Goal: Information Seeking & Learning: Learn about a topic

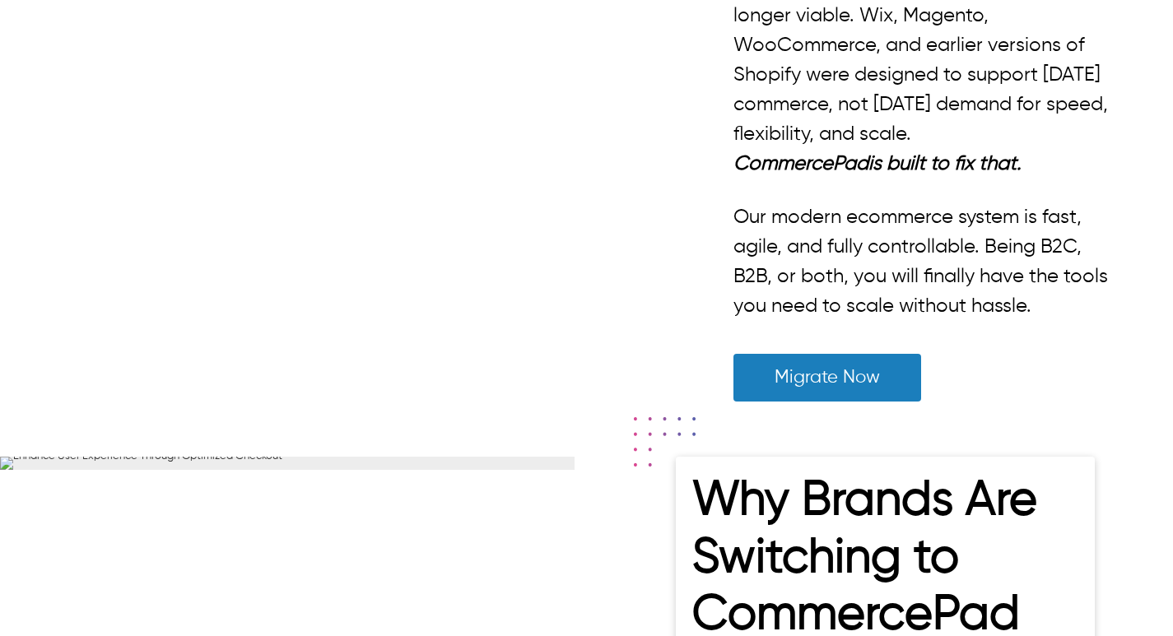
scroll to position [411, 0]
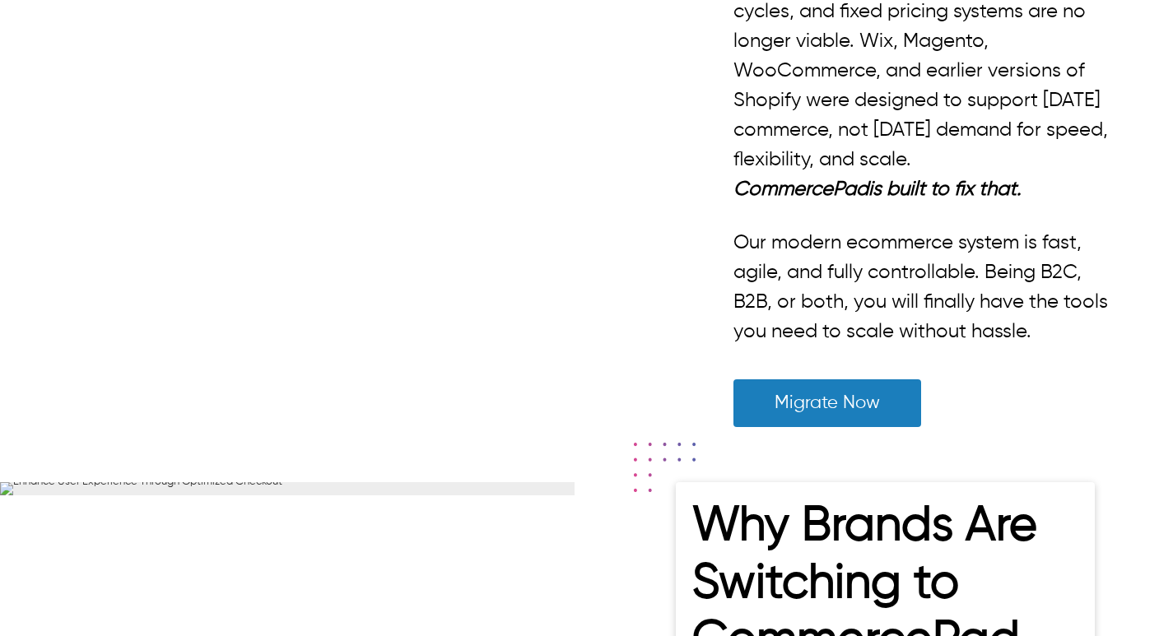
click at [875, 174] on p "Slow page loads, old-fashioned design, clunky plugins, high cost of development…" at bounding box center [923, 55] width 381 height 237
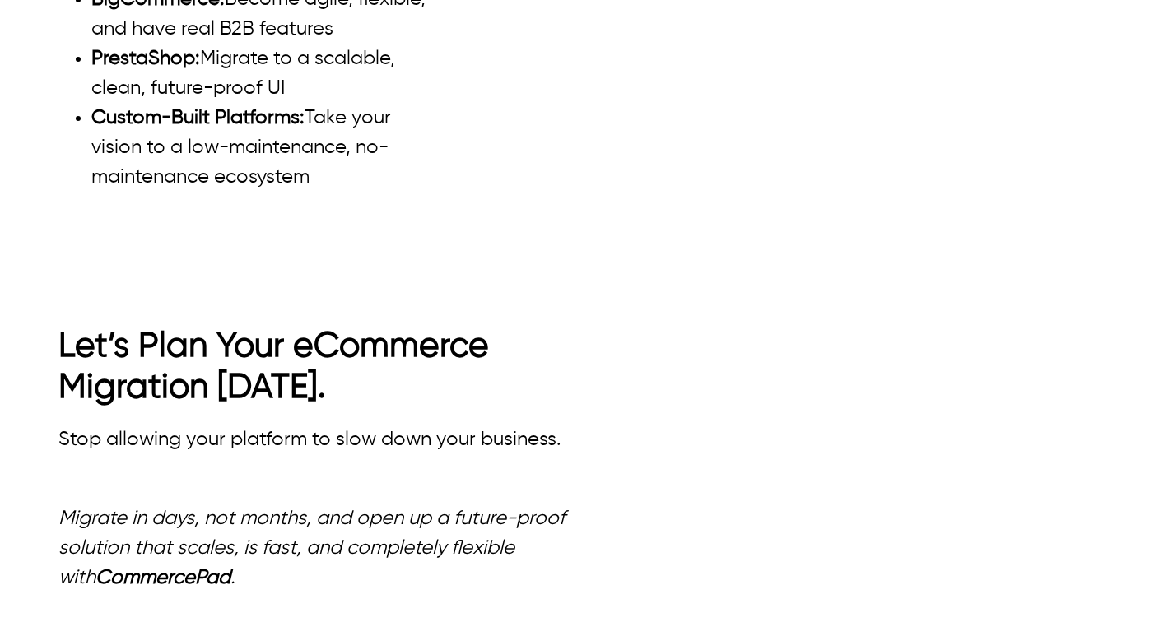
scroll to position [193, 0]
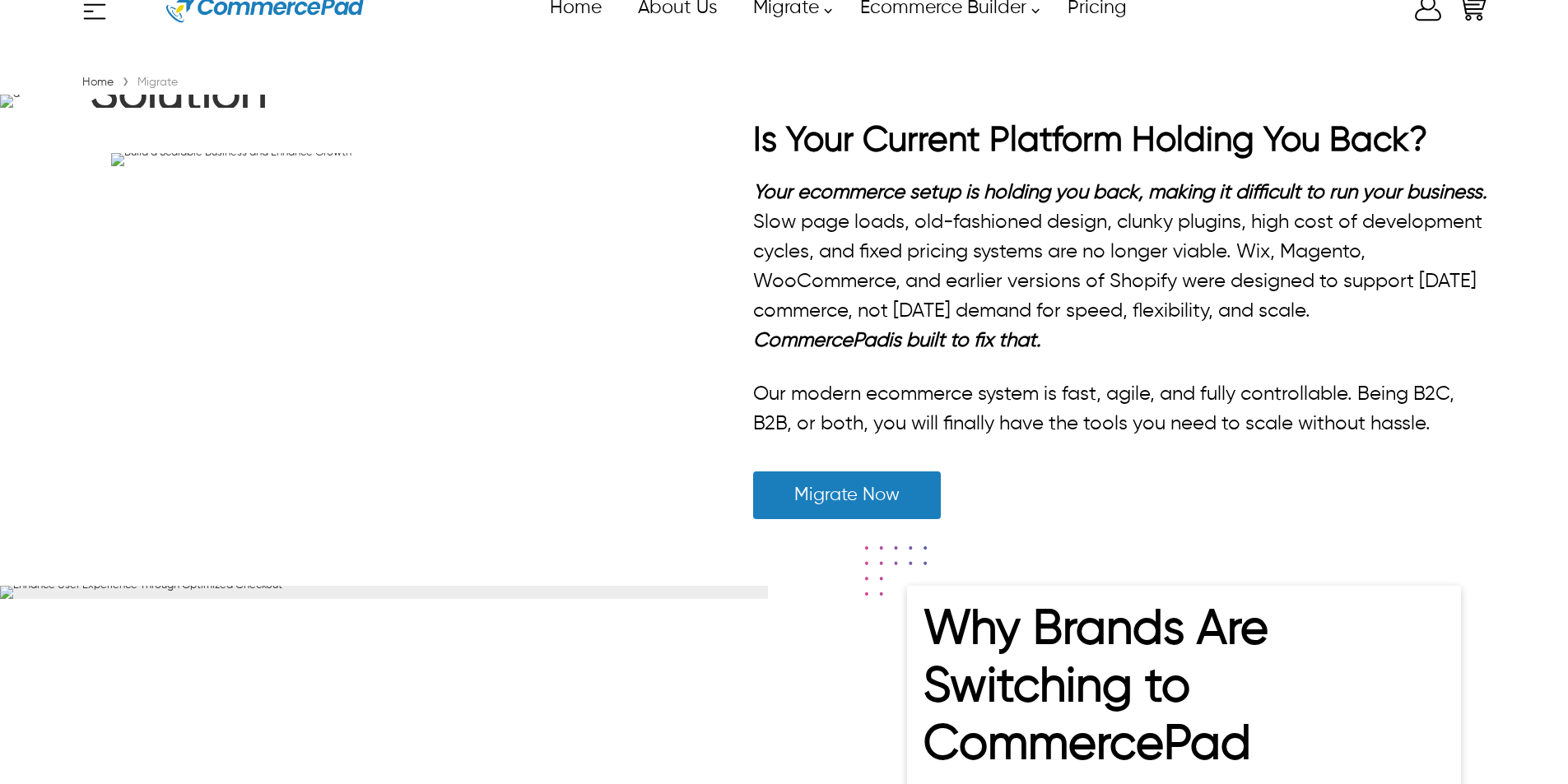
scroll to position [82, 0]
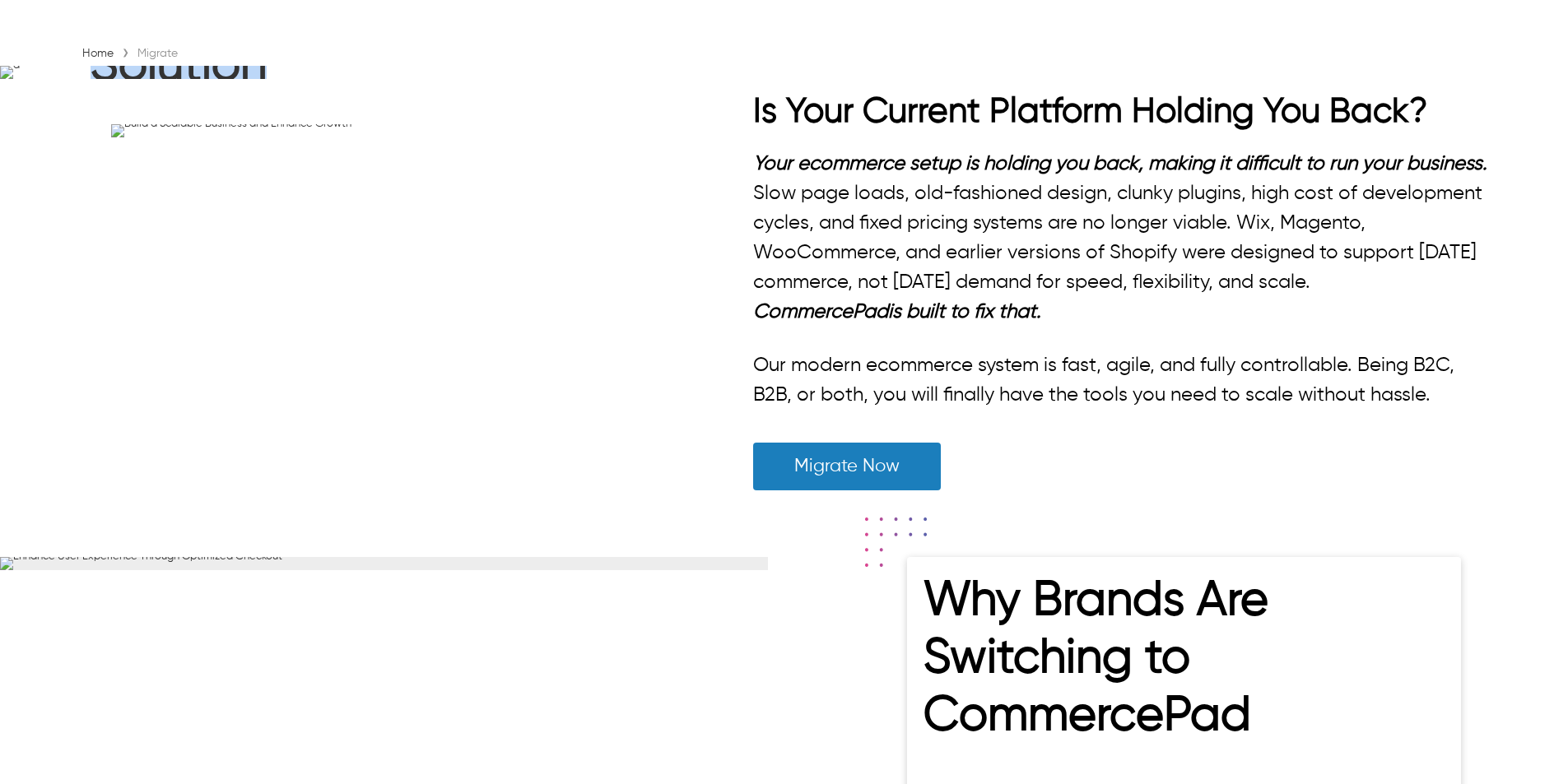
drag, startPoint x: 106, startPoint y: 201, endPoint x: 485, endPoint y: 300, distance: 391.4
click at [485, 104] on h1 "CommercePad : A Seamless eCommerce Migration Solution" at bounding box center [391, 13] width 600 height 181
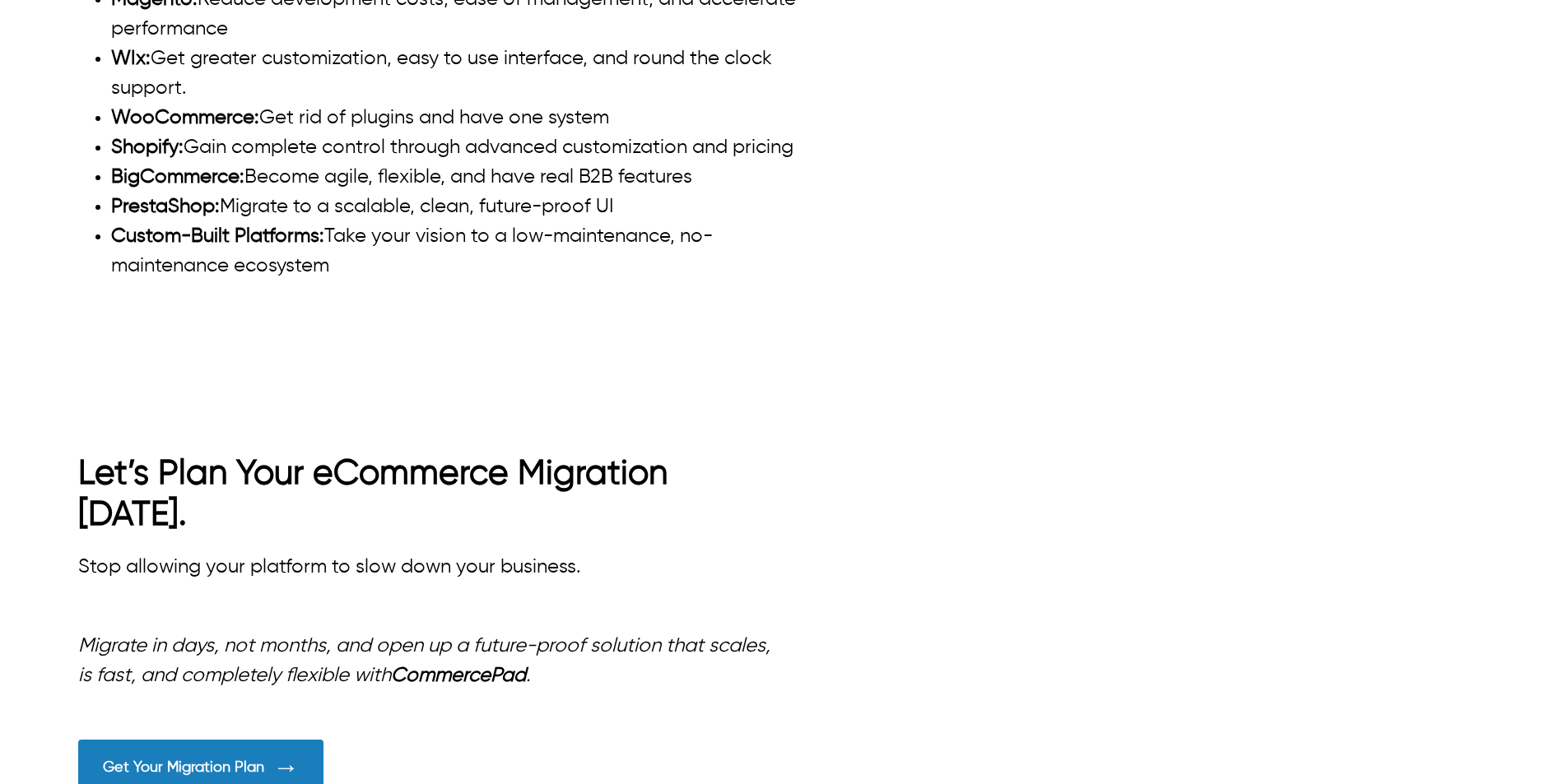
scroll to position [2624, 0]
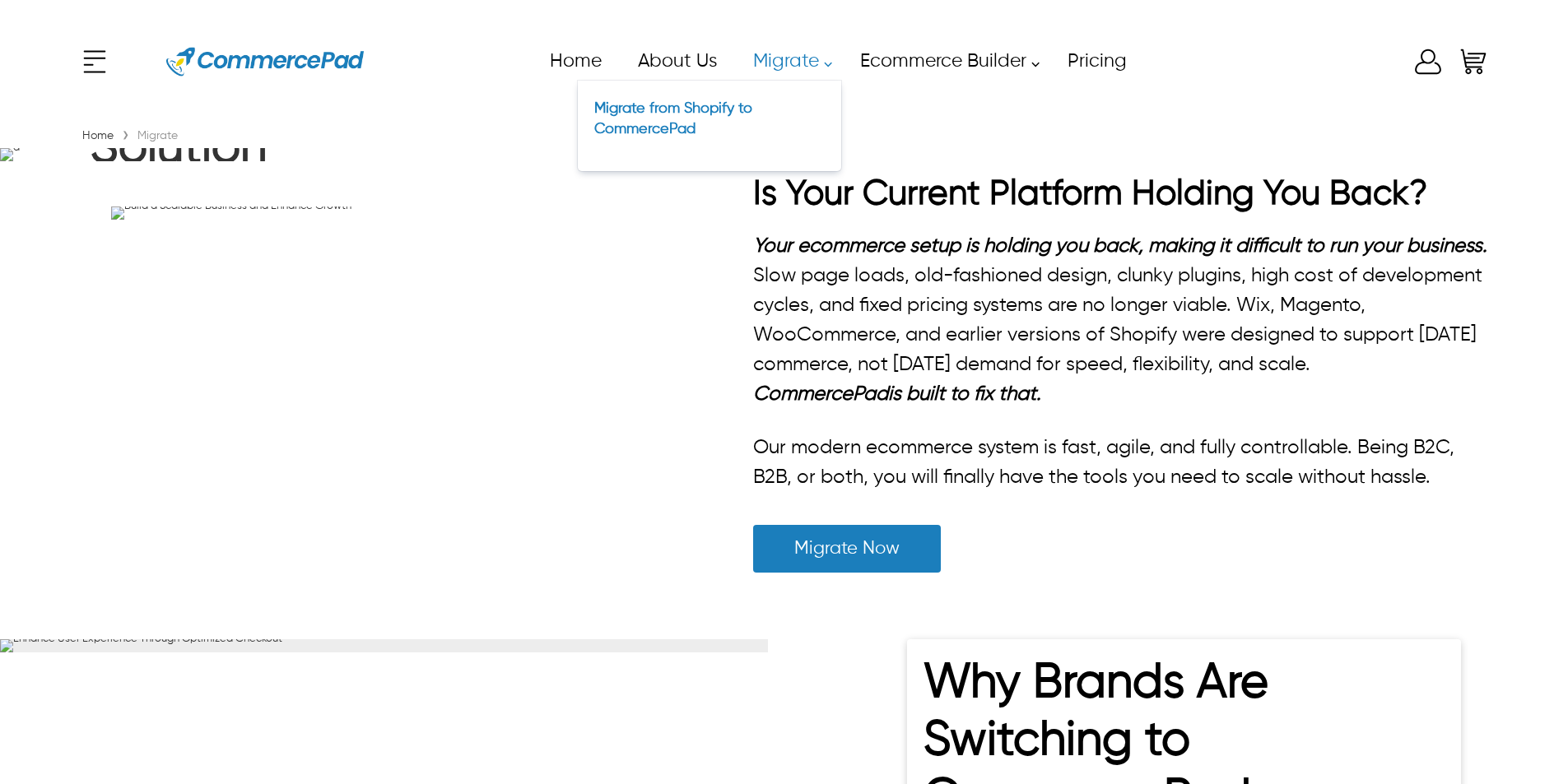
click at [810, 63] on link "Migrate" at bounding box center [787, 61] width 107 height 37
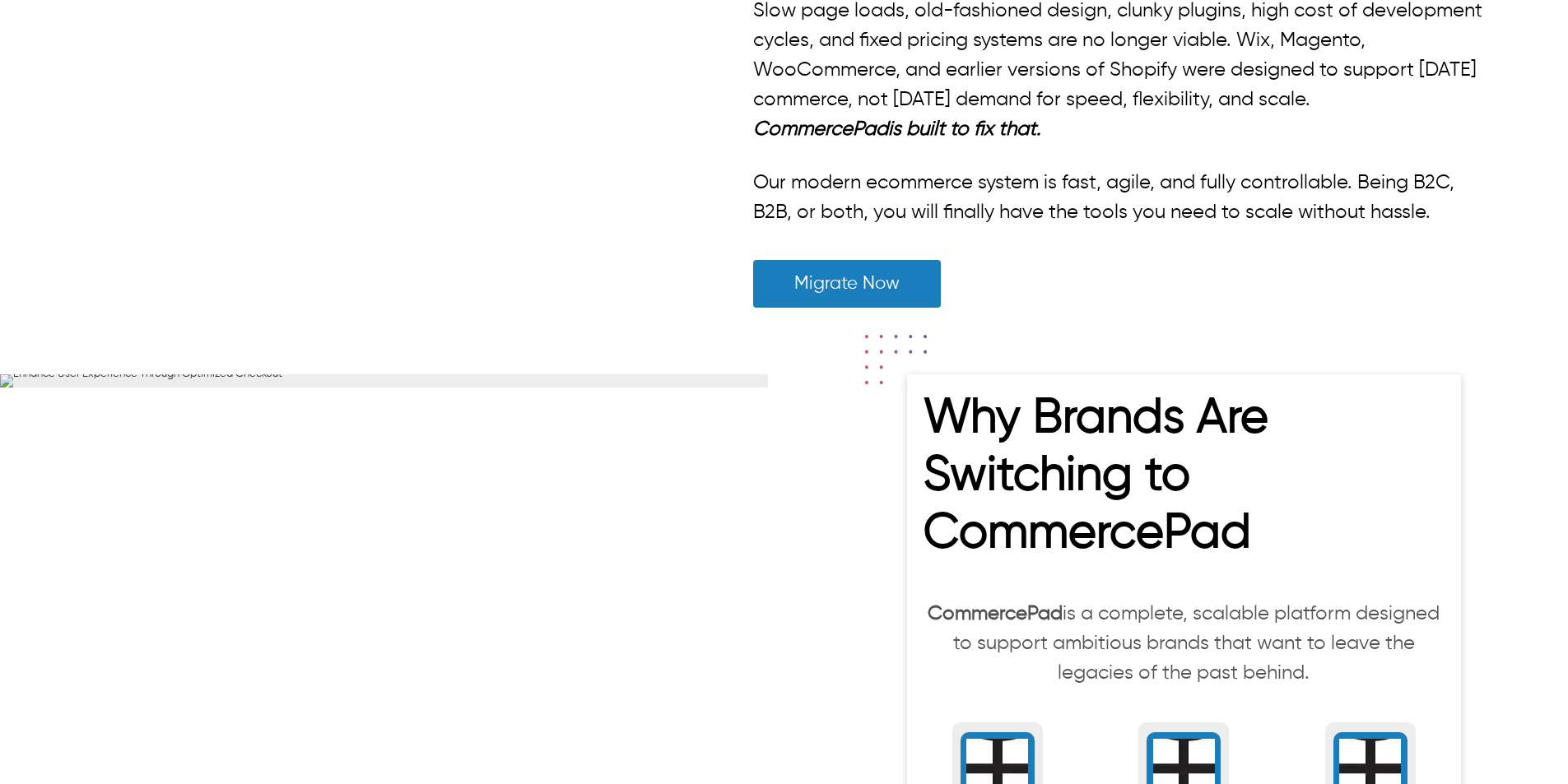
scroll to position [235, 0]
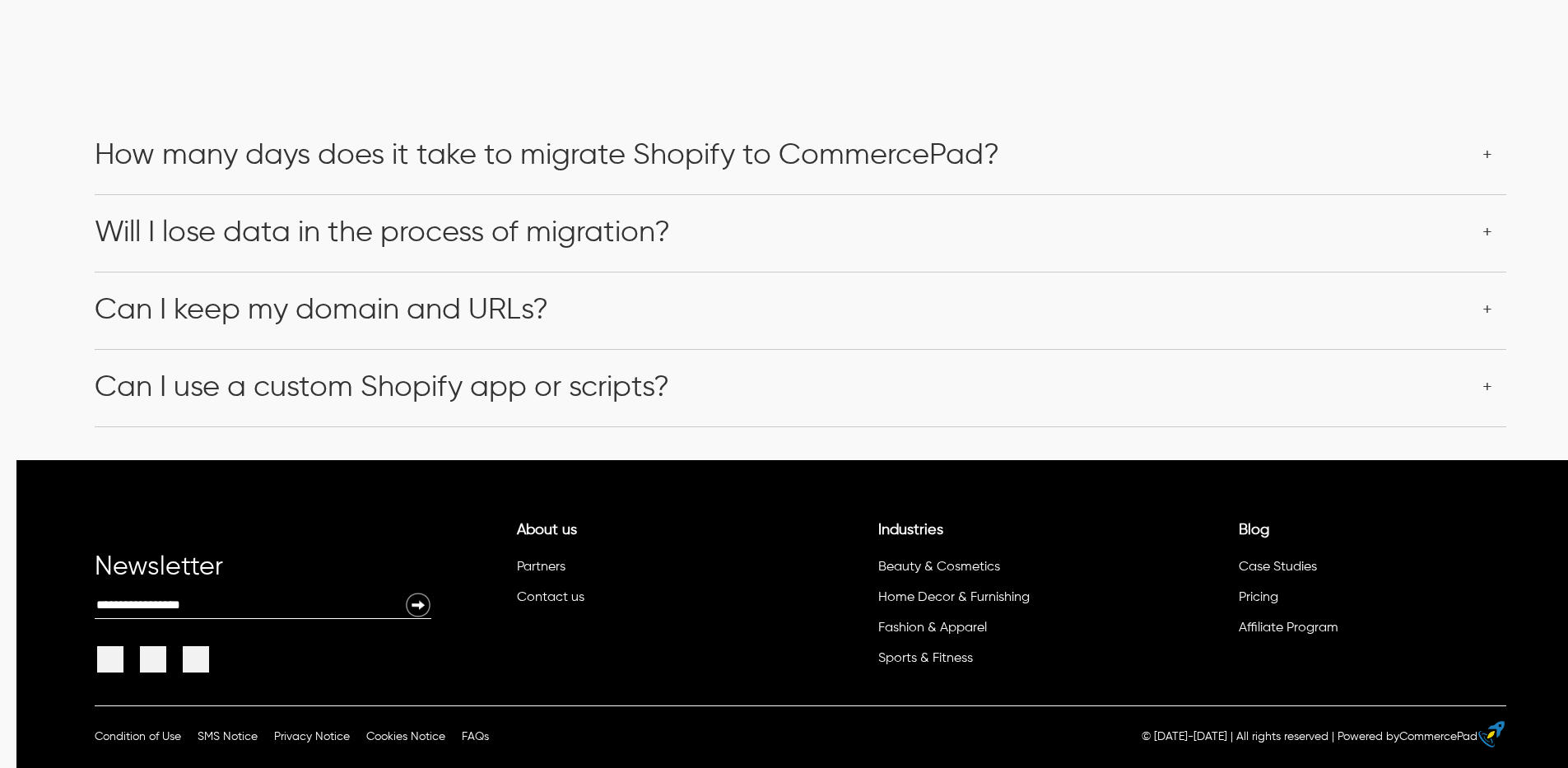
scroll to position [4197, 0]
click at [1172, 194] on div "How many days does it take to migrate Shopify to CommercePad?" at bounding box center [800, 156] width 1411 height 77
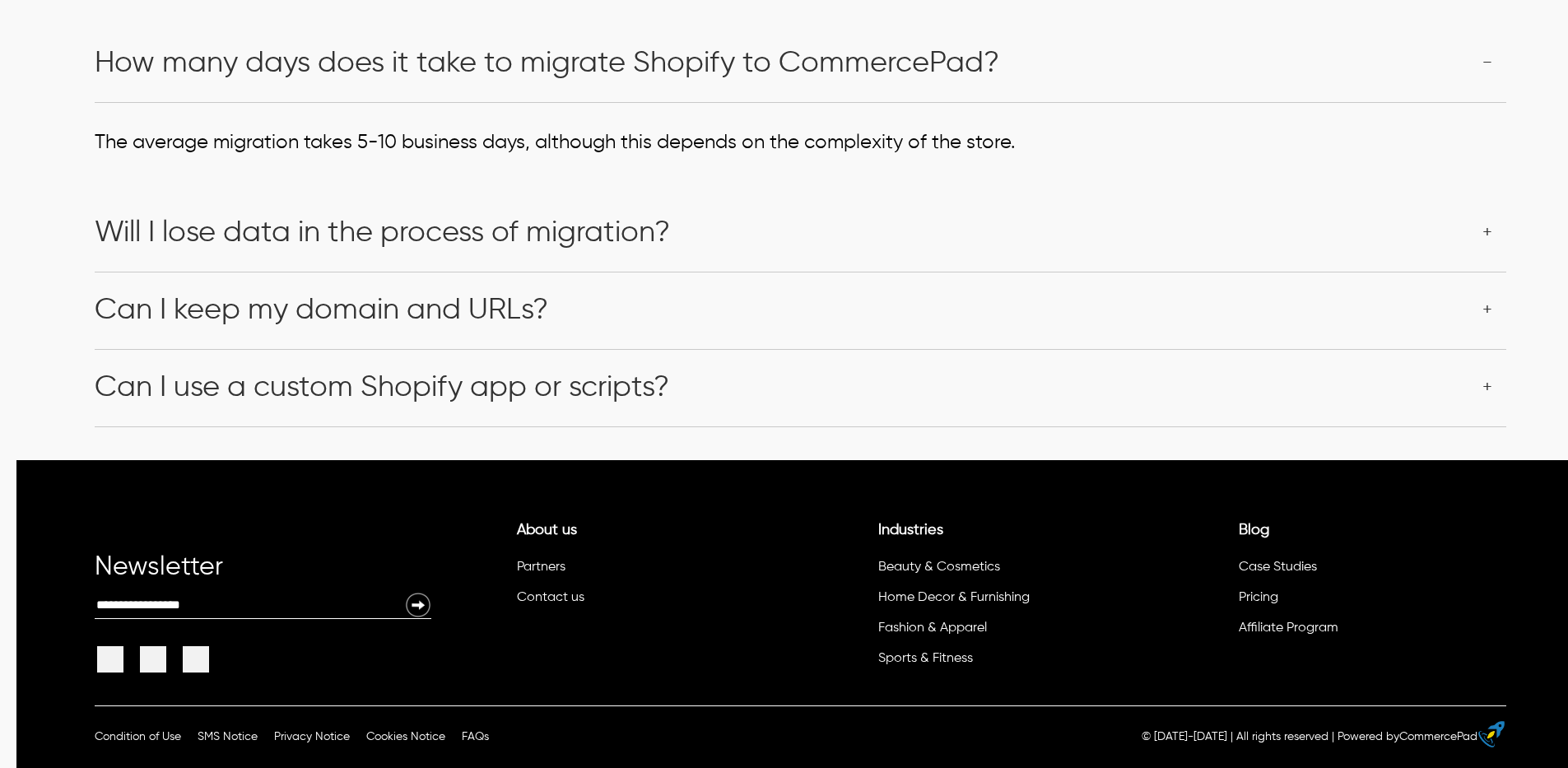
click at [1172, 102] on div "How many days does it take to migrate Shopify to CommercePad?" at bounding box center [800, 64] width 1411 height 77
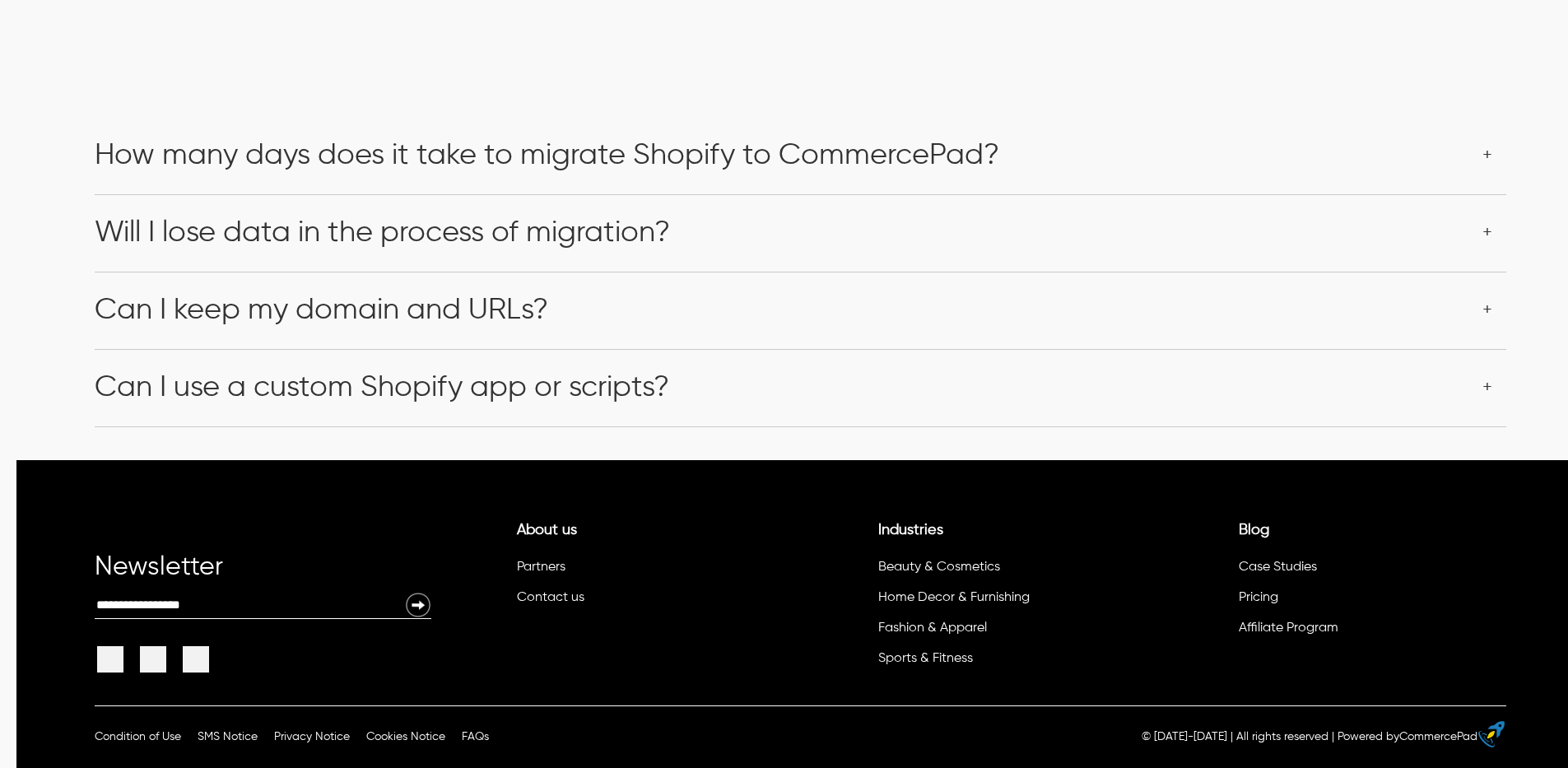
click at [1172, 272] on div "Will I lose data in the process of migration?" at bounding box center [800, 233] width 1411 height 77
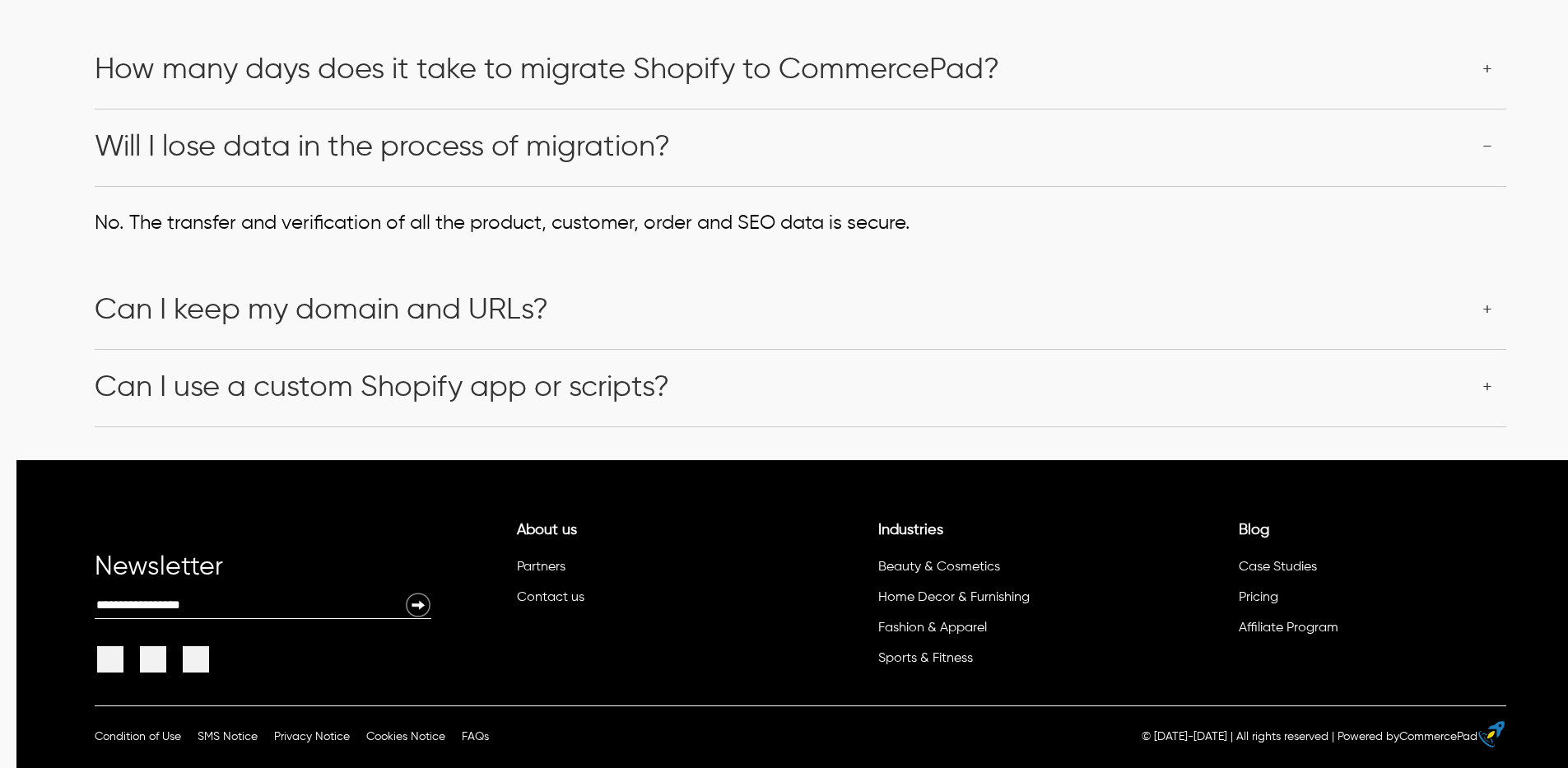
click at [1172, 186] on div "Will I lose data in the process of migration?" at bounding box center [800, 147] width 1411 height 77
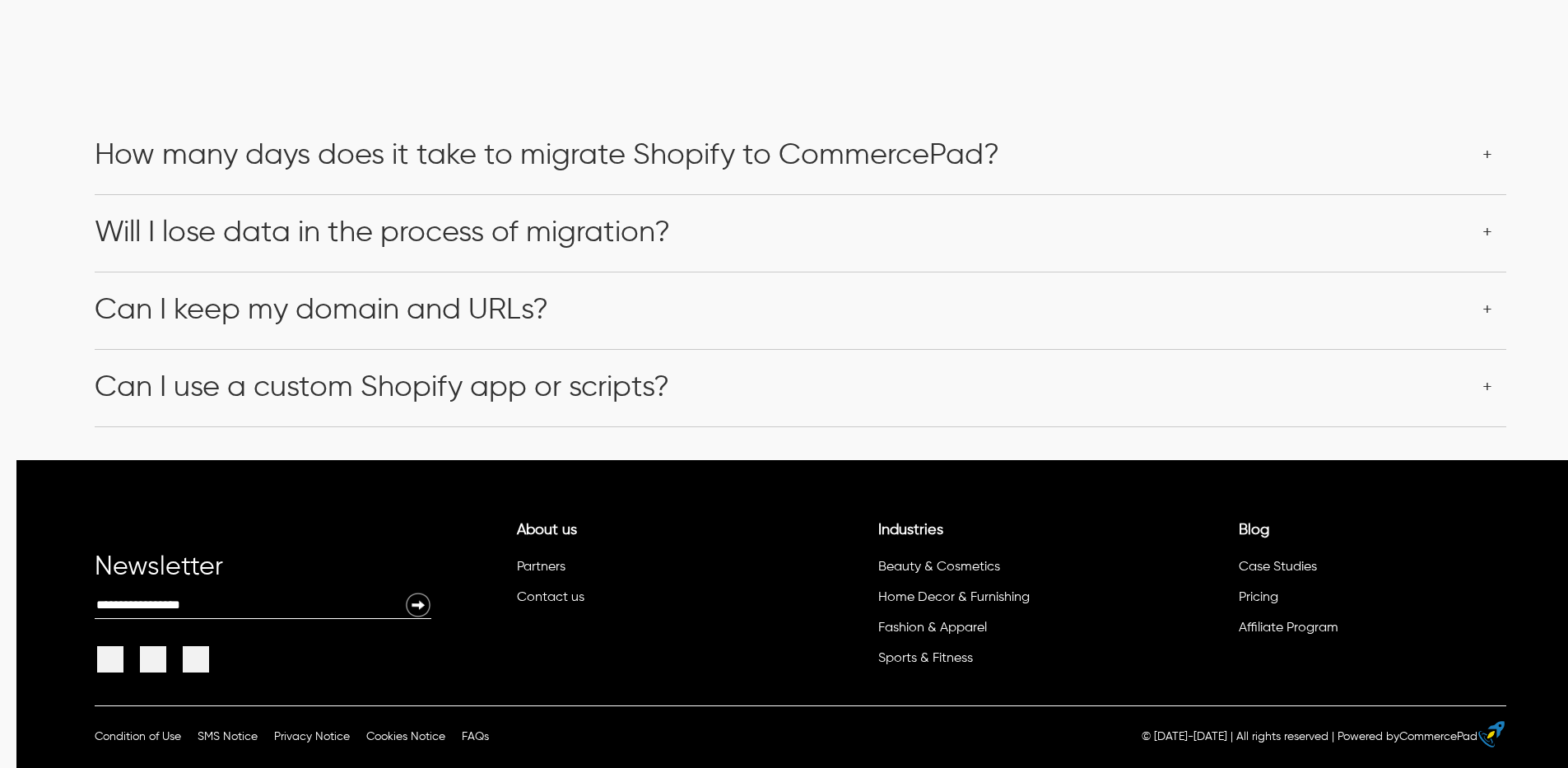
click at [1172, 349] on div "Can I keep my domain and URLs?" at bounding box center [800, 310] width 1411 height 77
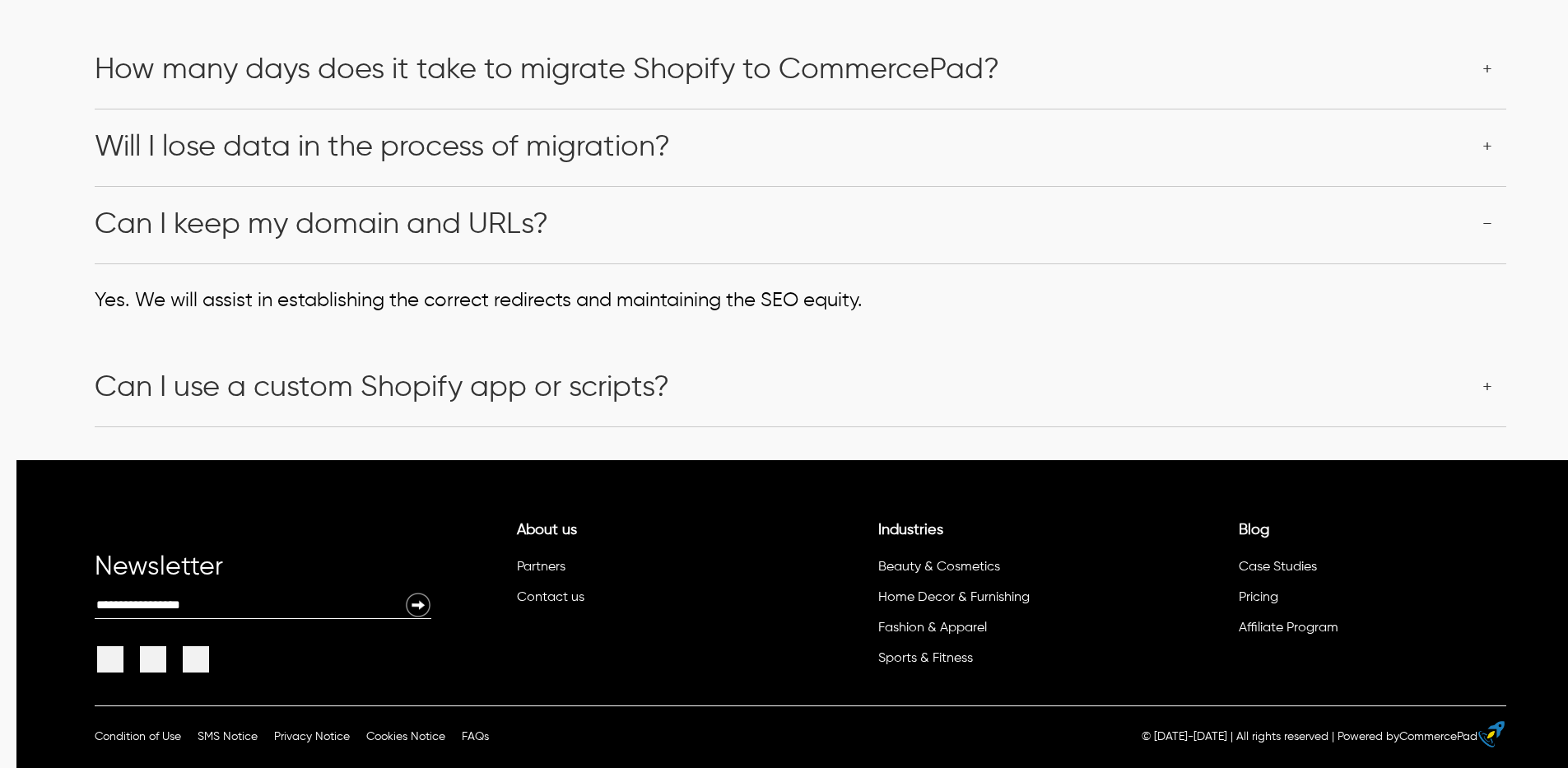
click at [1172, 263] on div "Can I keep my domain and URLs?" at bounding box center [800, 225] width 1411 height 77
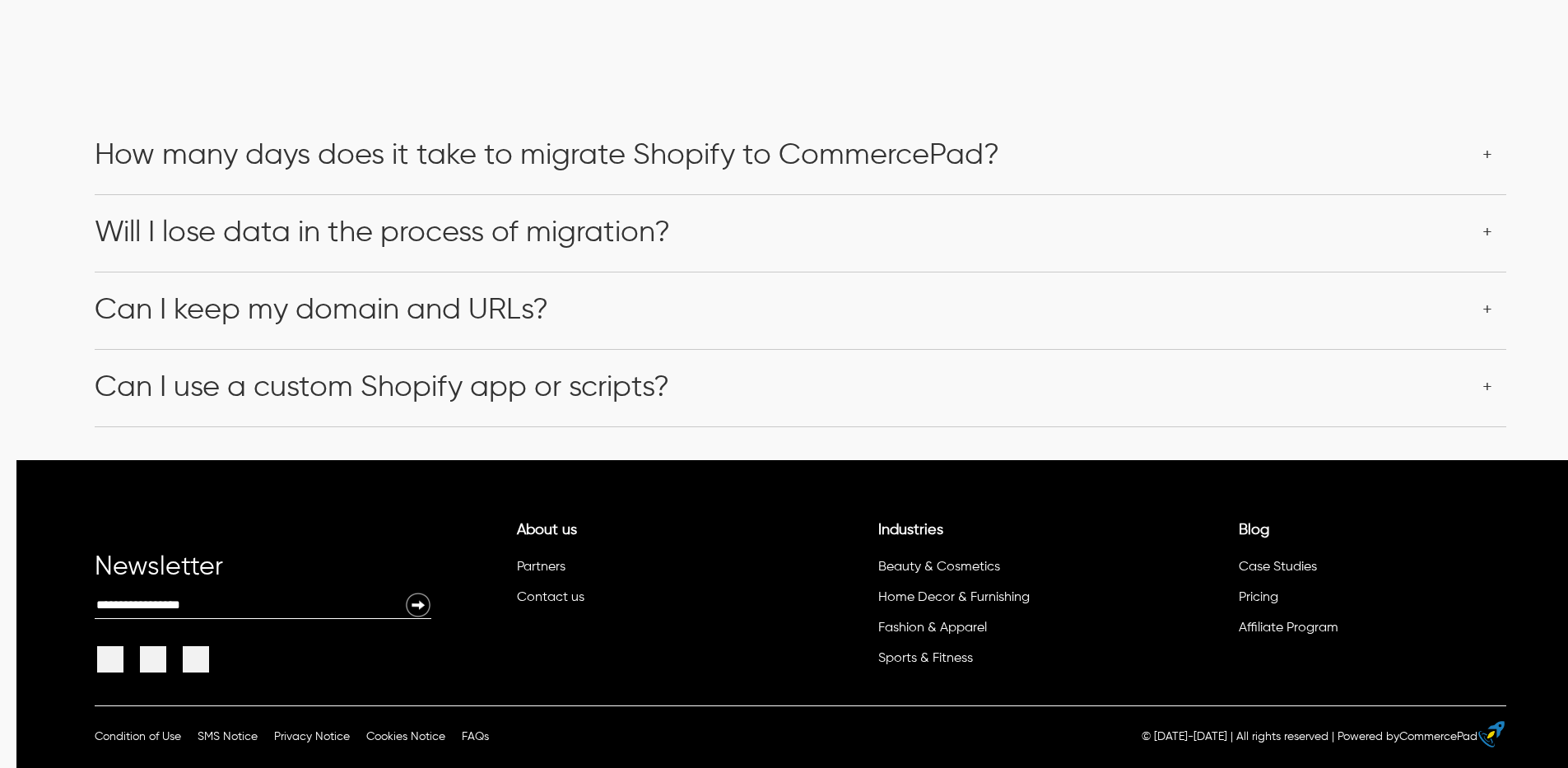
click at [1172, 426] on div "Can I use a custom Shopify app or scripts?" at bounding box center [800, 388] width 1411 height 77
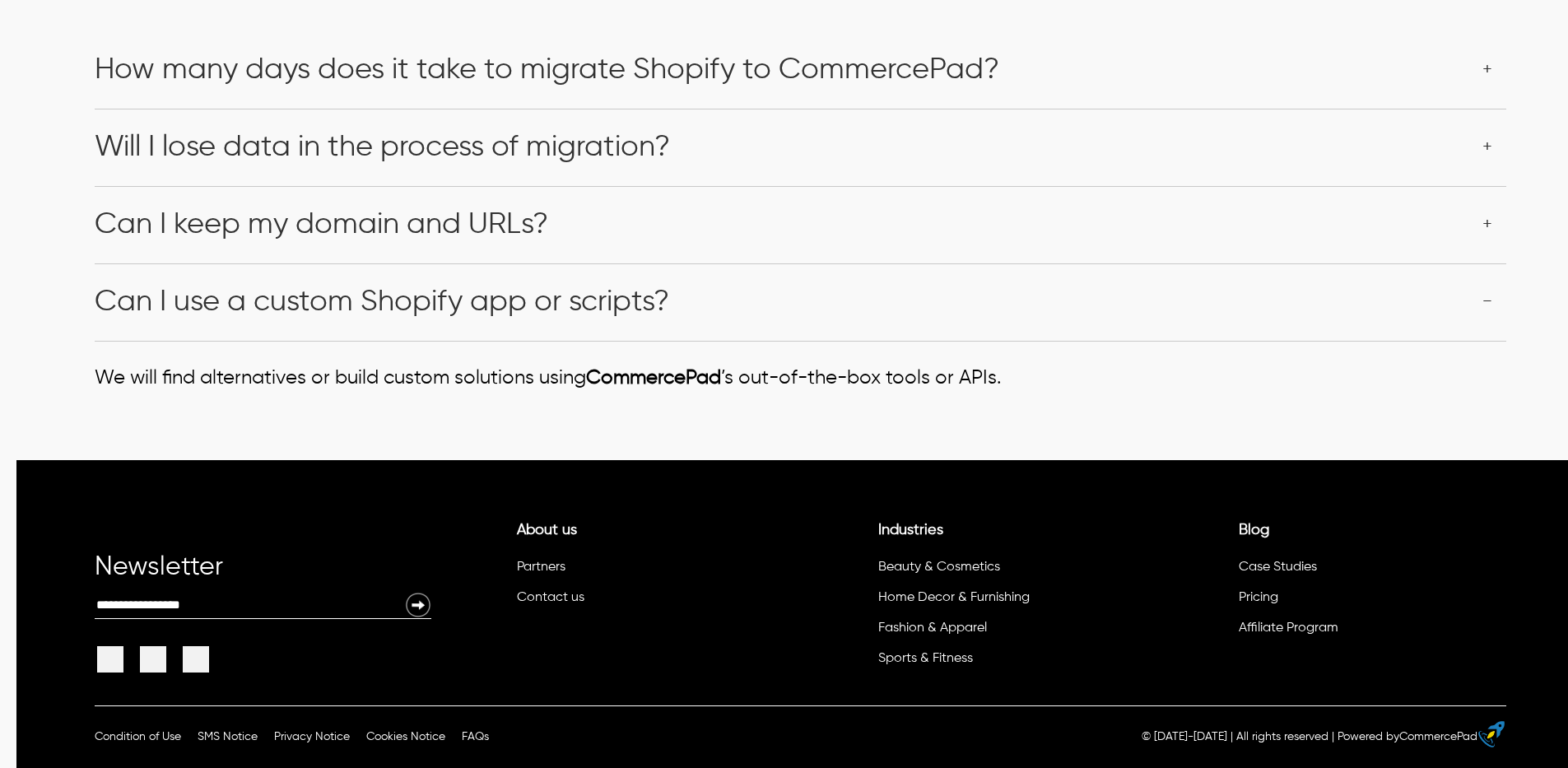
click at [1172, 341] on div "Can I use a custom Shopify app or scripts?" at bounding box center [800, 302] width 1411 height 77
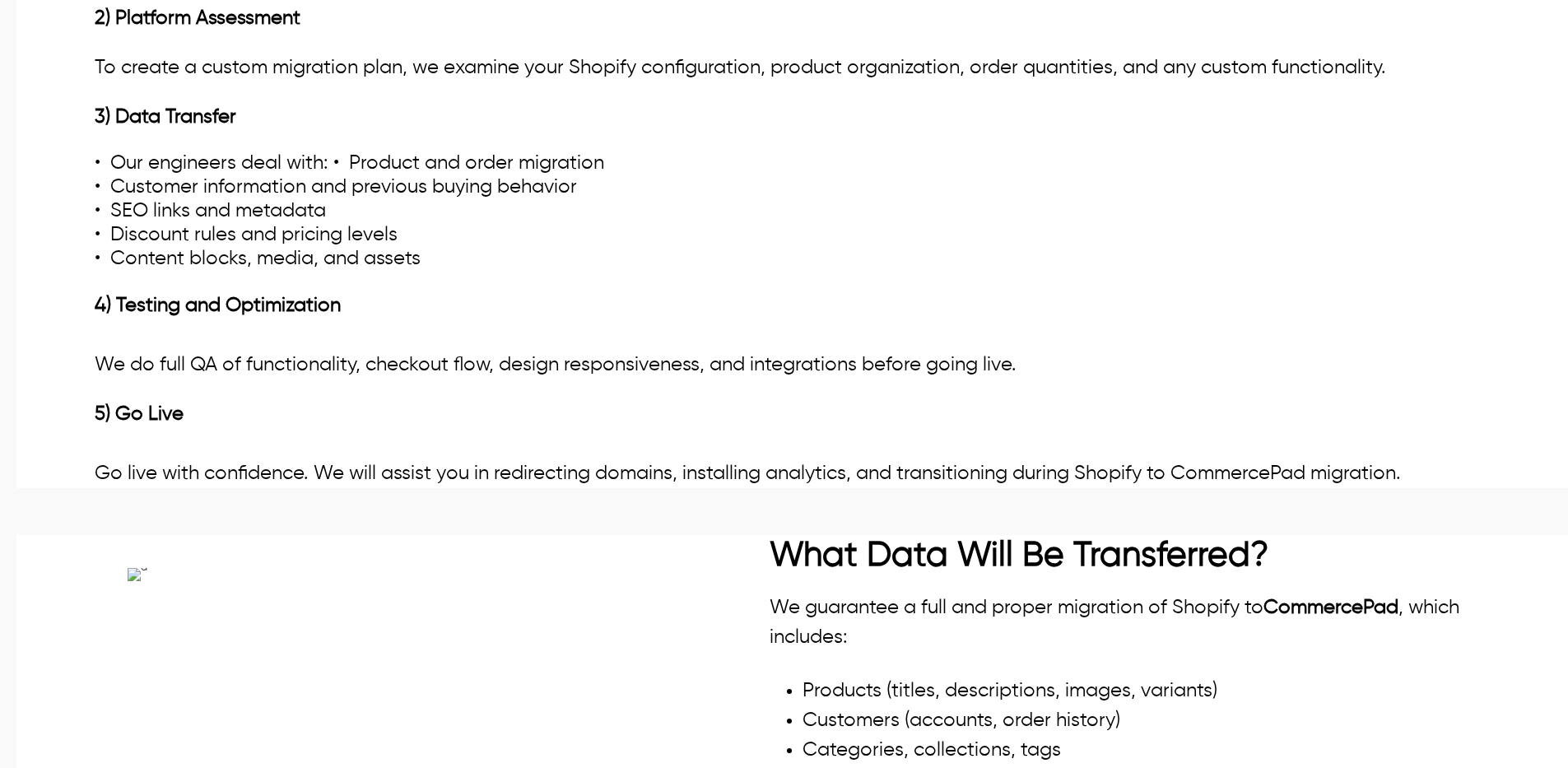
scroll to position [1234, 0]
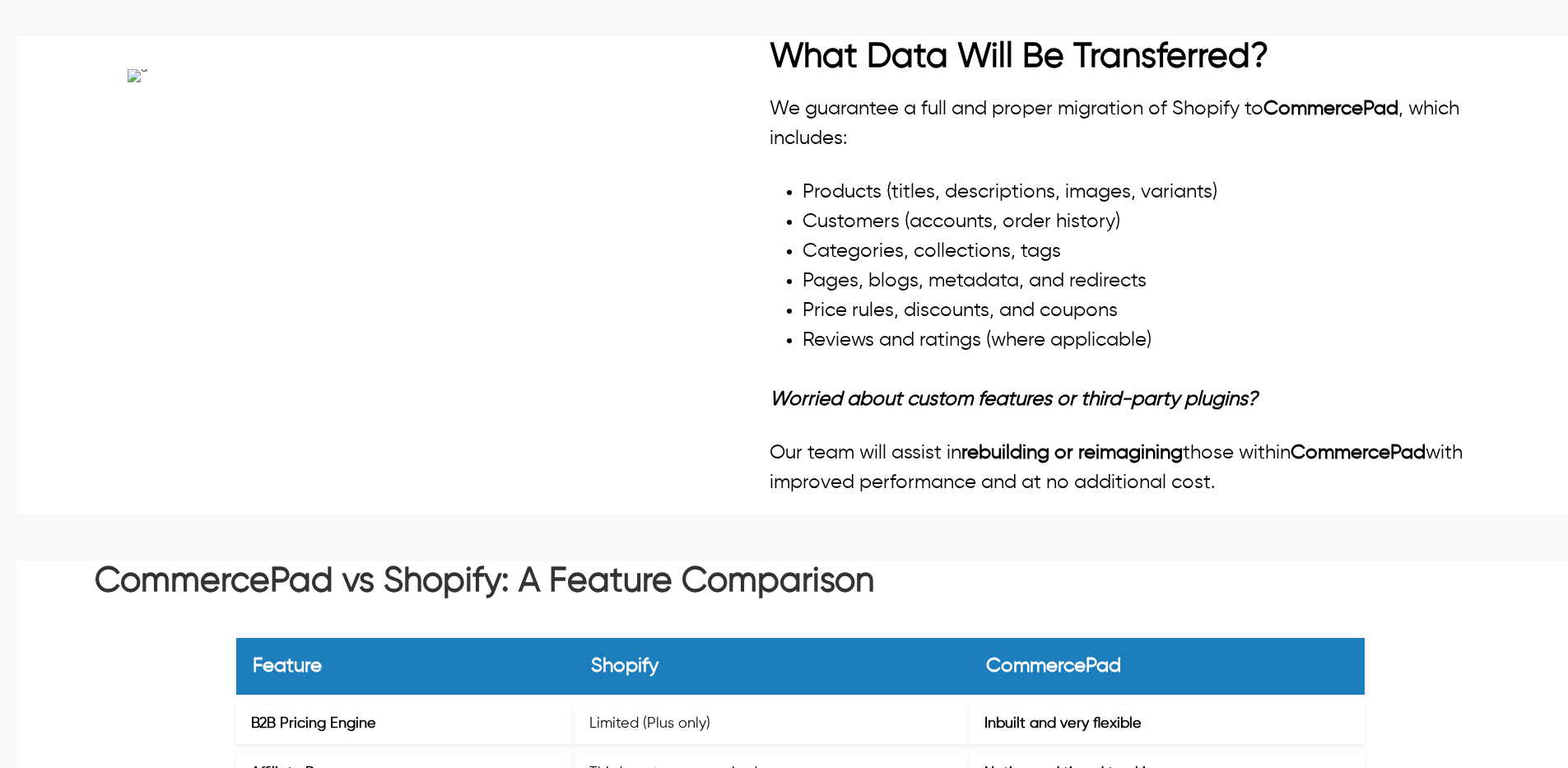
scroll to position [1728, 0]
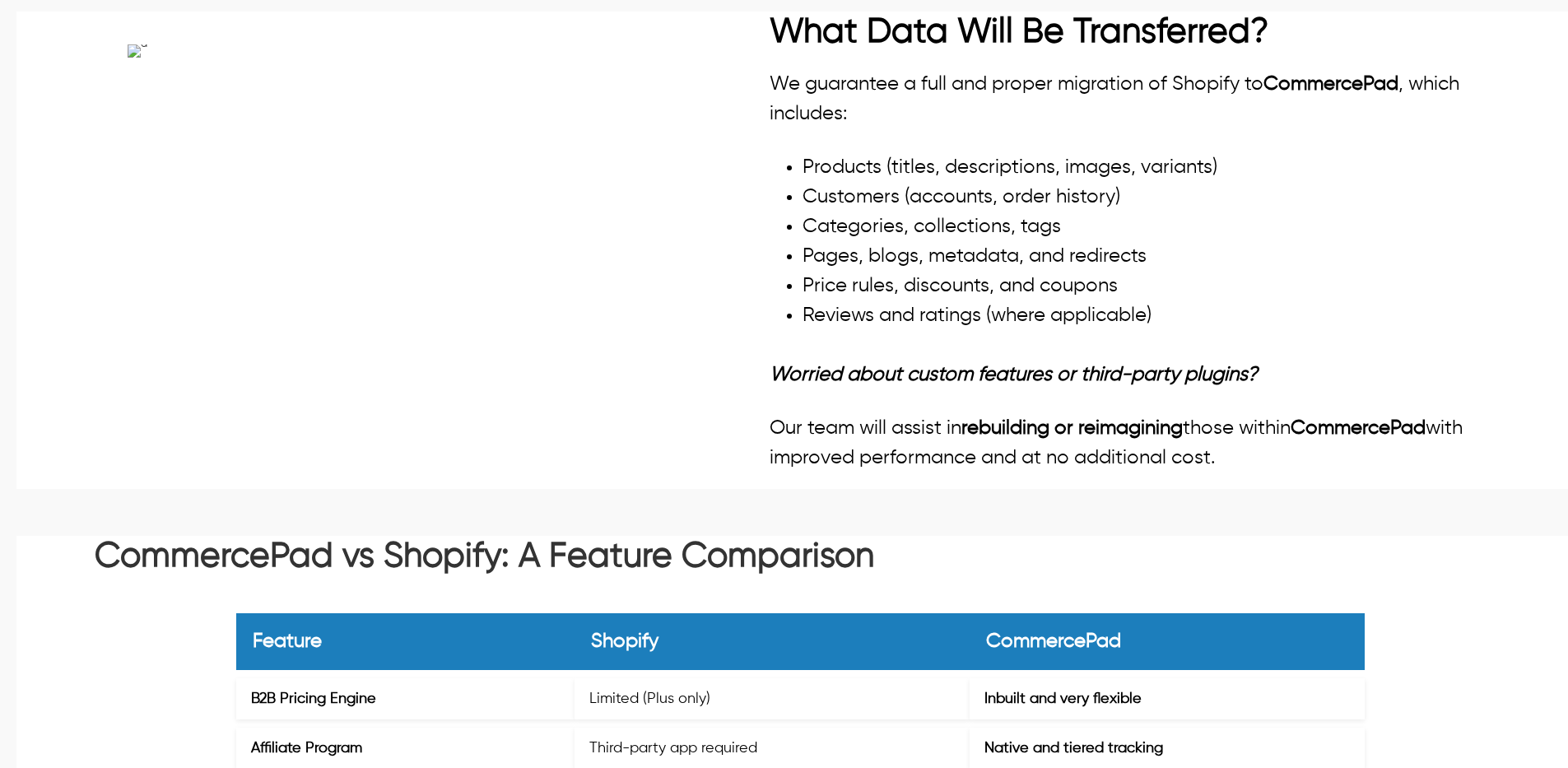
drag, startPoint x: 139, startPoint y: 290, endPoint x: 534, endPoint y: 393, distance: 408.2
drag, startPoint x: 537, startPoint y: 393, endPoint x: 102, endPoint y: 286, distance: 447.5
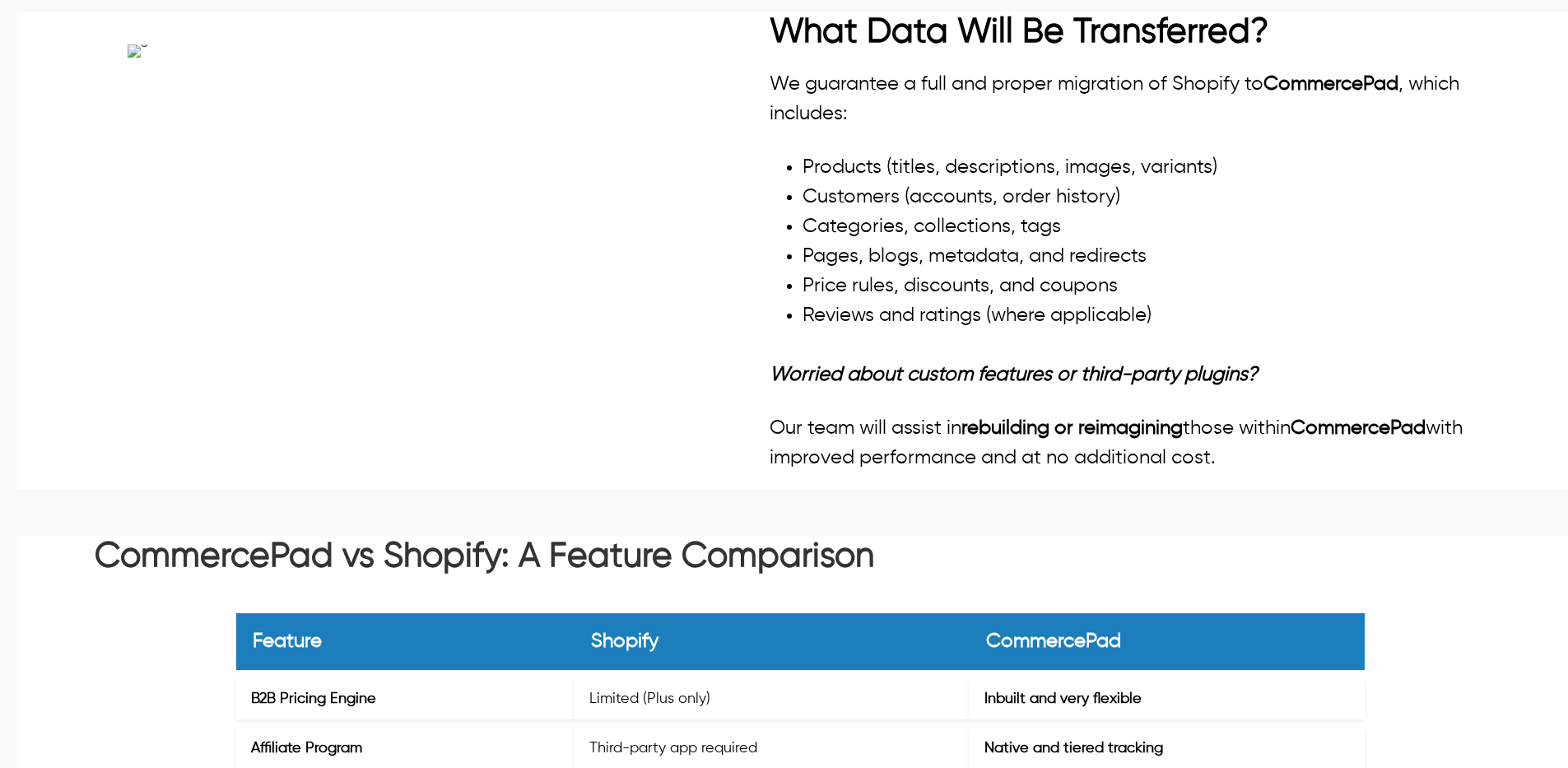
drag, startPoint x: 506, startPoint y: 384, endPoint x: 219, endPoint y: 282, distance: 304.5
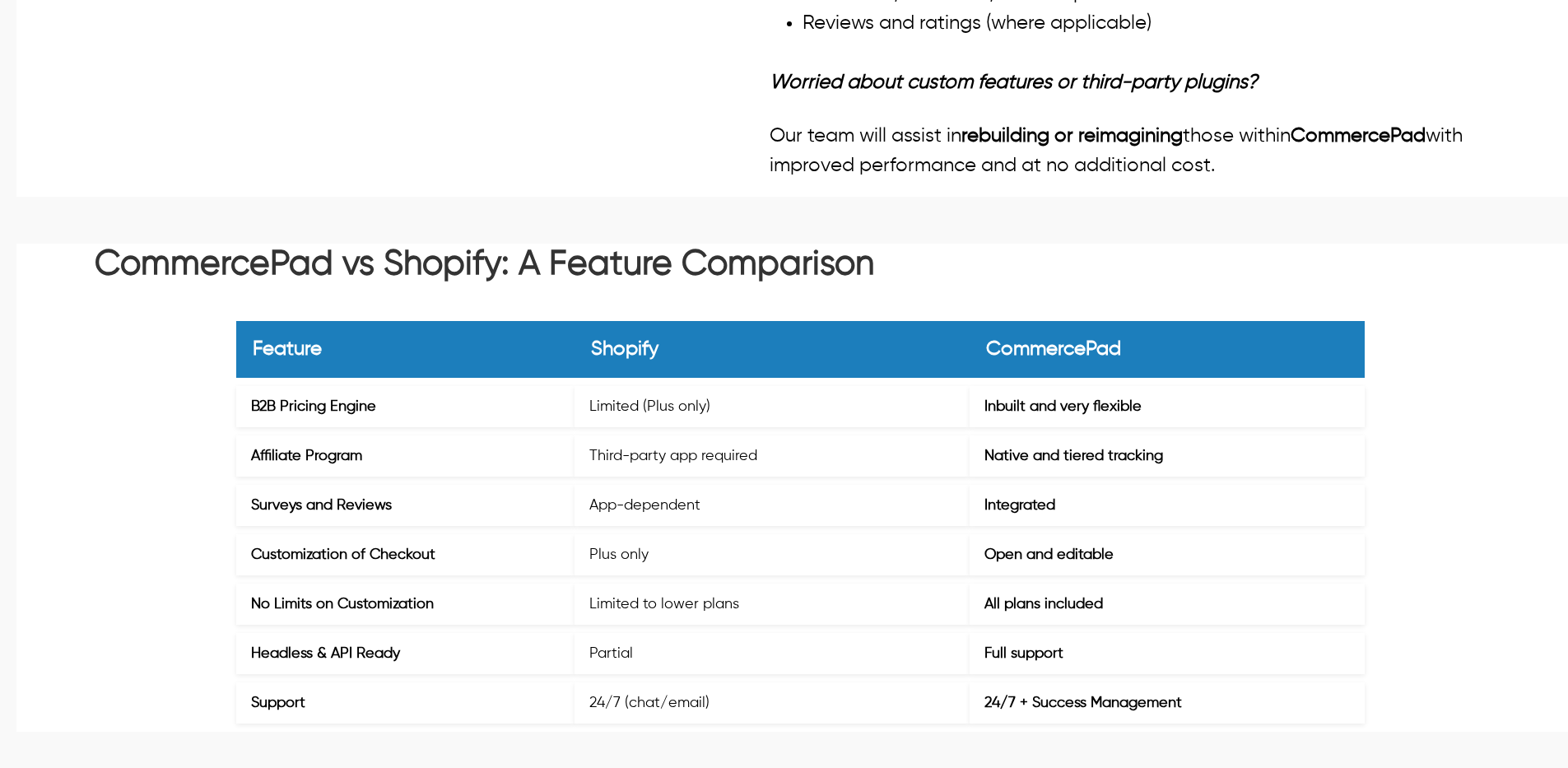
scroll to position [2057, 0]
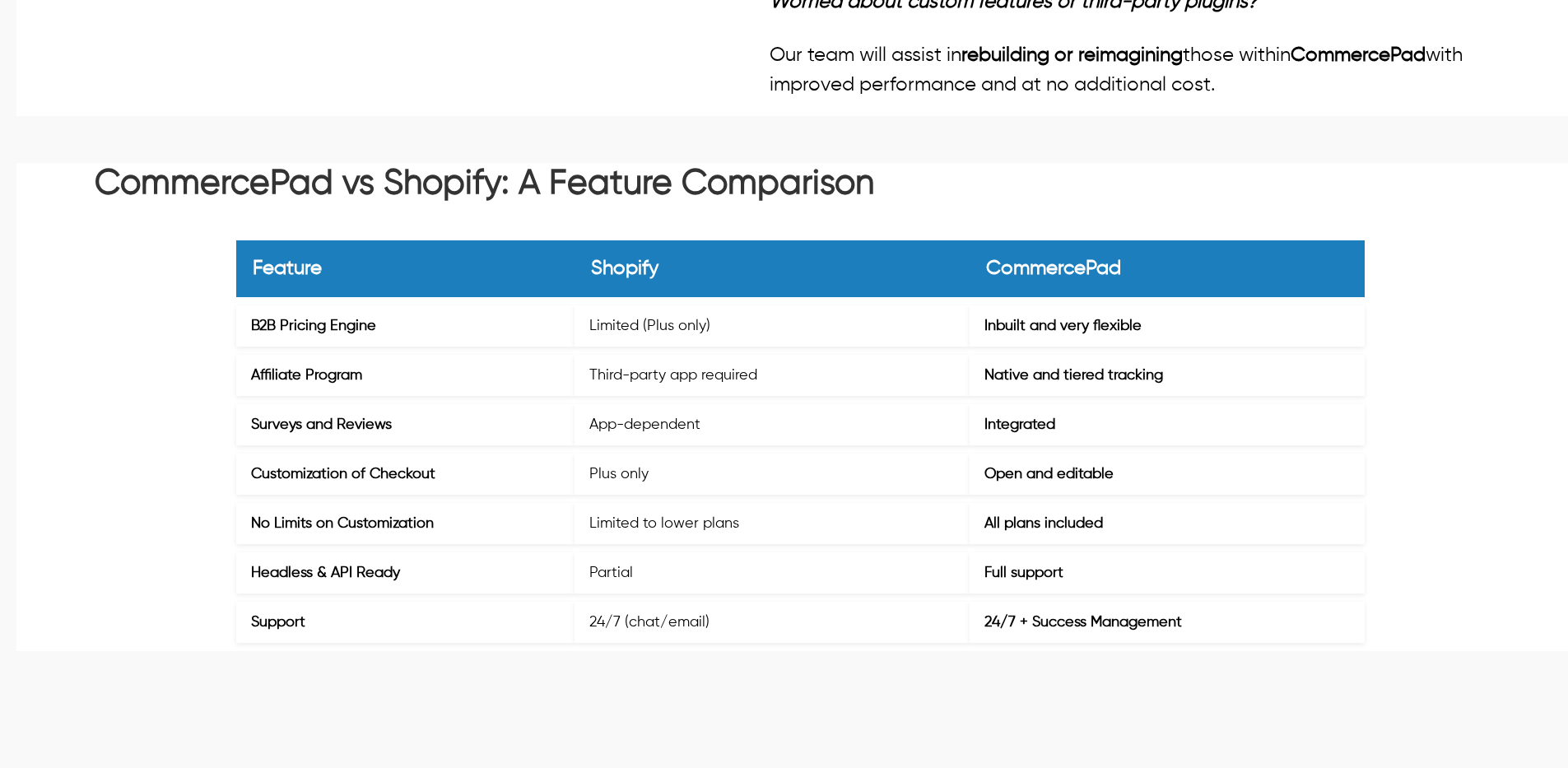
scroll to position [2140, 0]
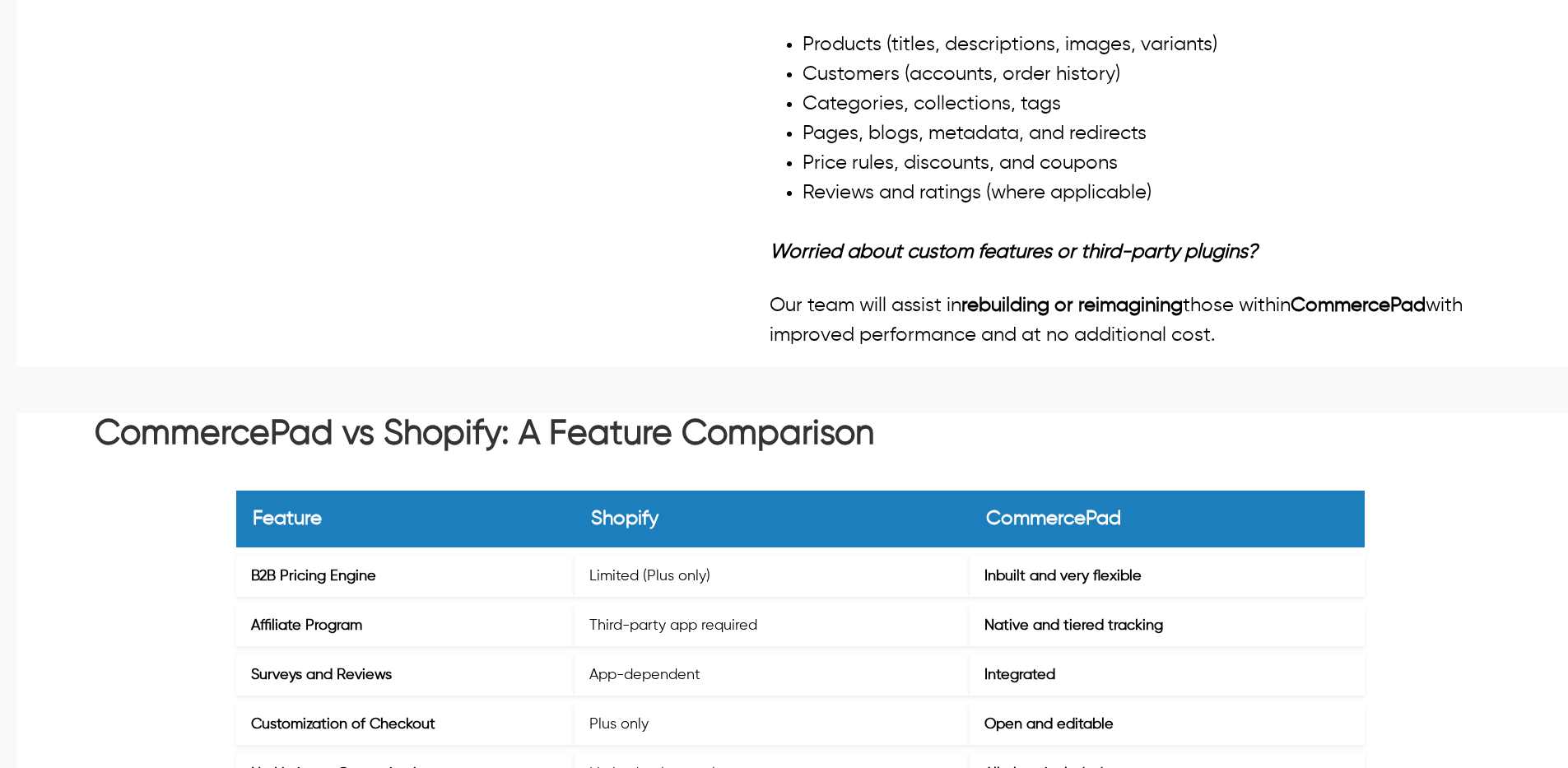
scroll to position [1728, 0]
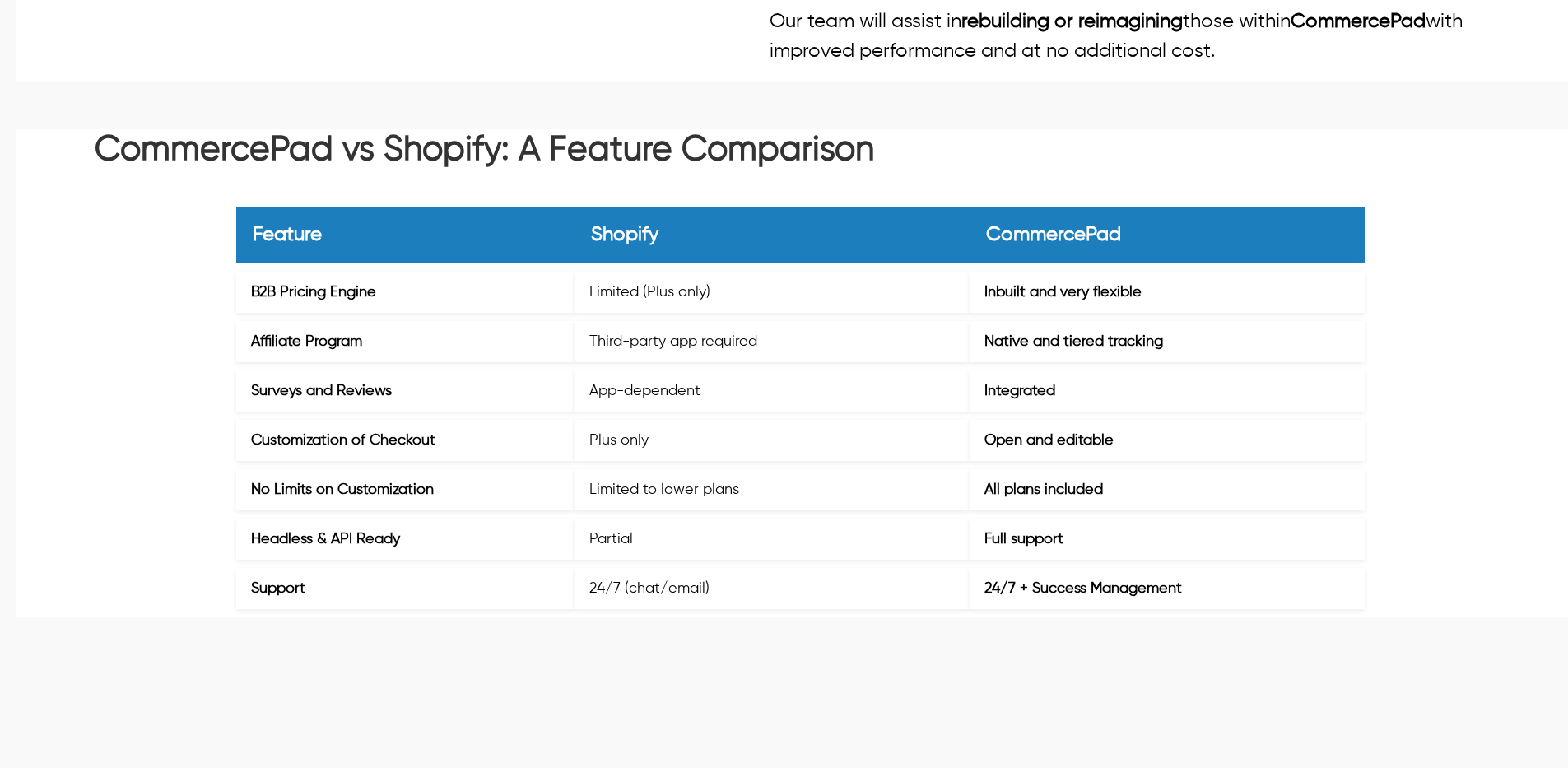
scroll to position [2469, 0]
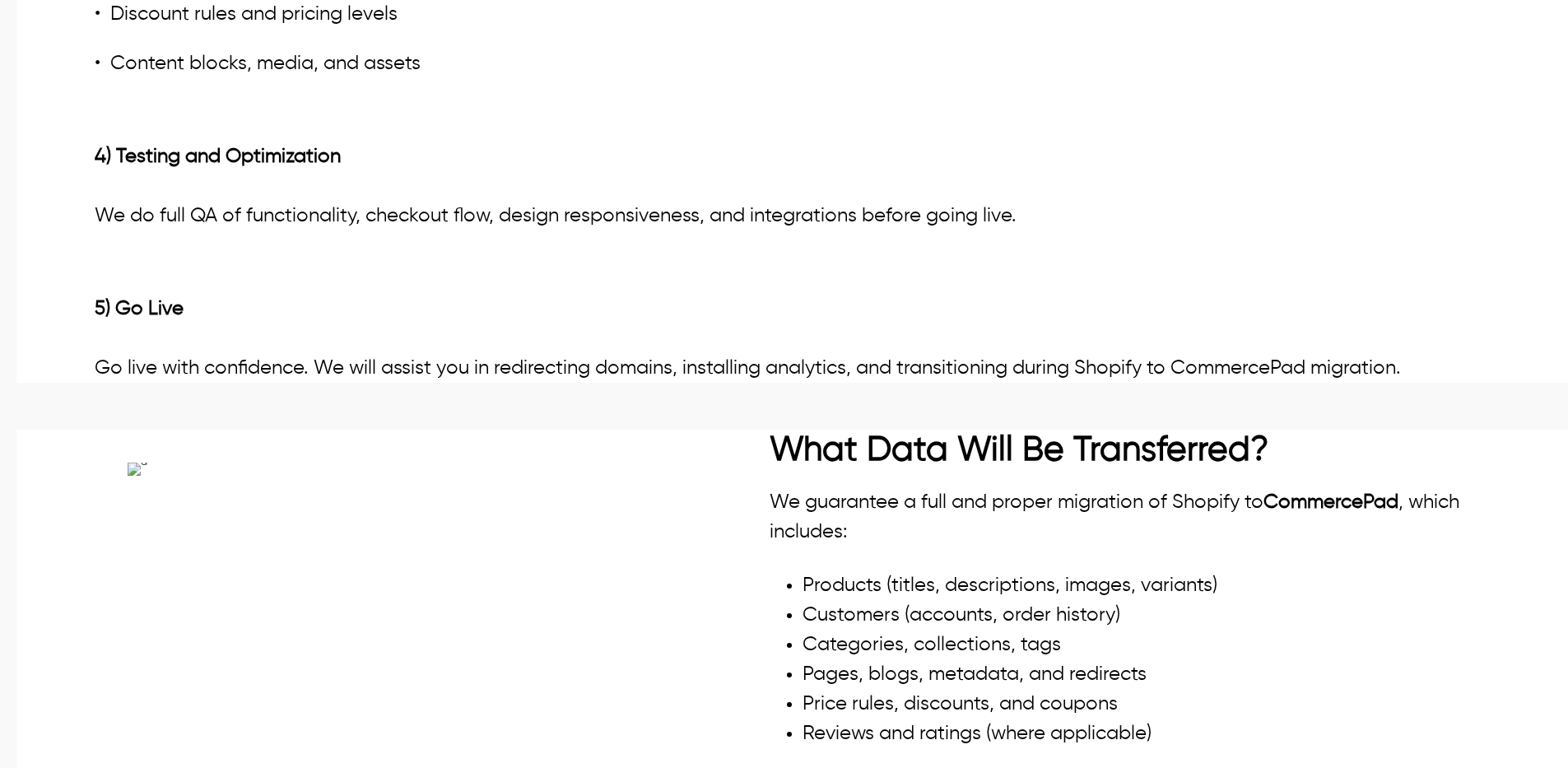
scroll to position [1697, 0]
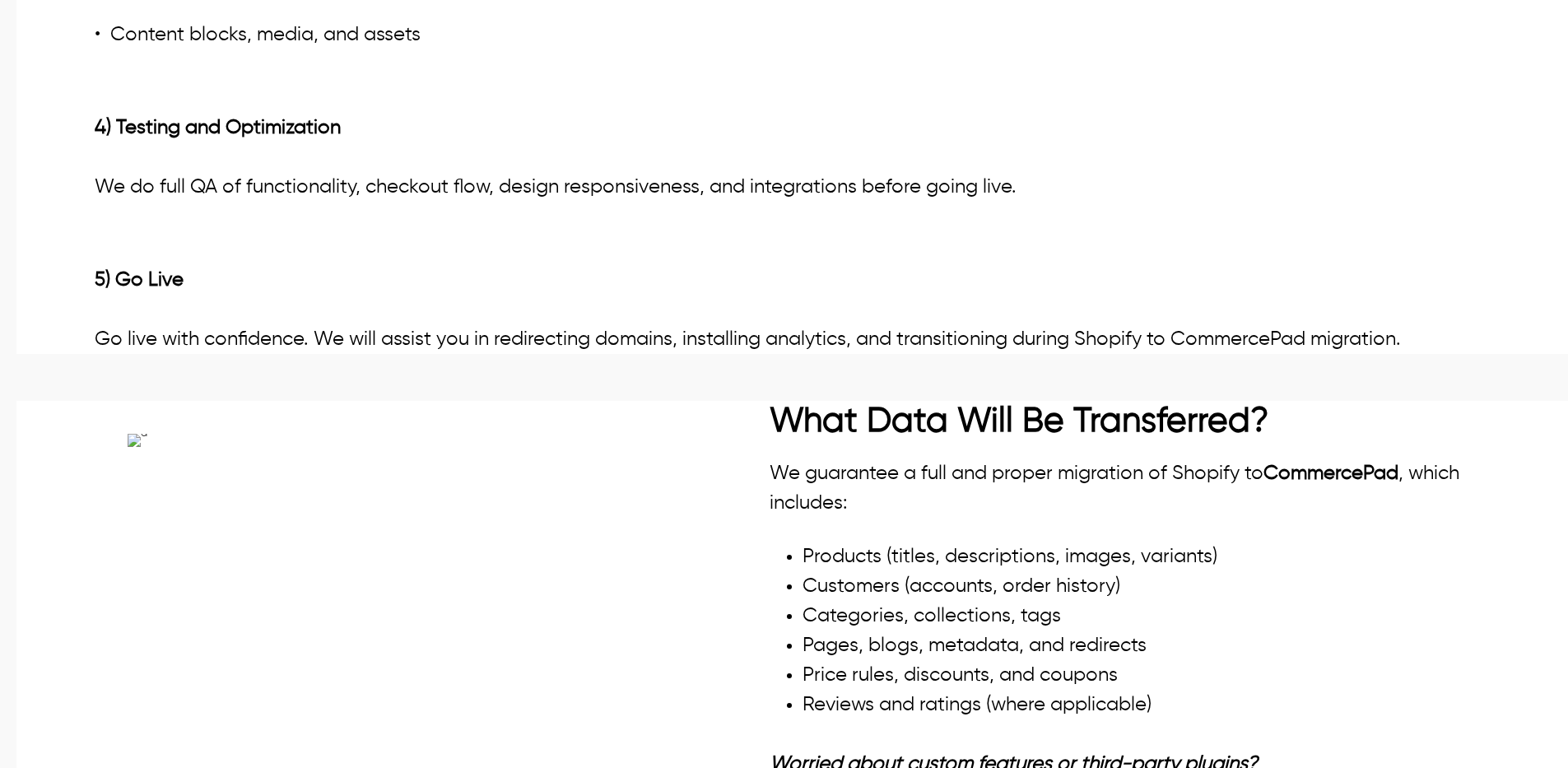
drag, startPoint x: 103, startPoint y: 216, endPoint x: 995, endPoint y: 214, distance: 892.1
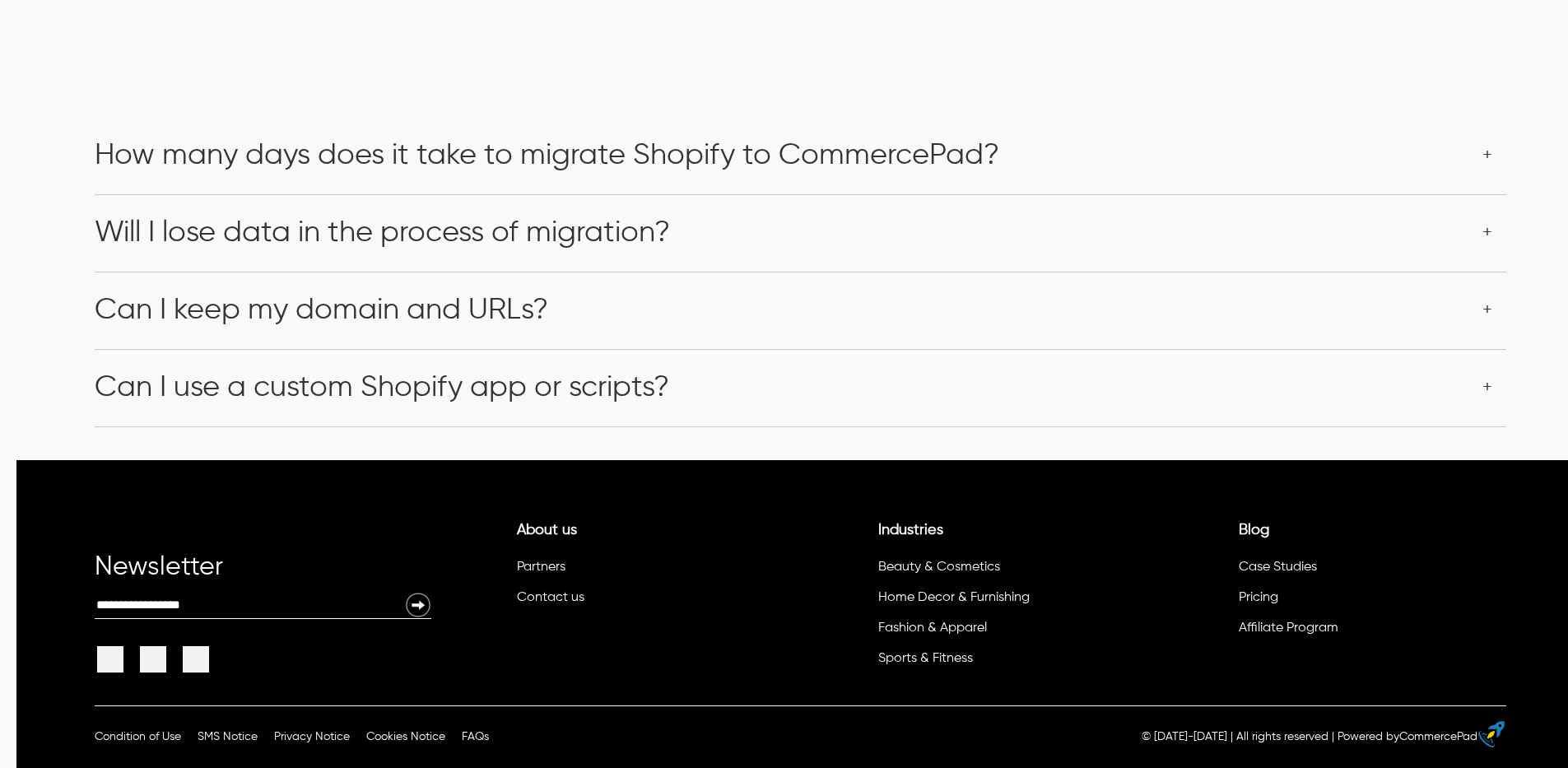
scroll to position [4166, 0]
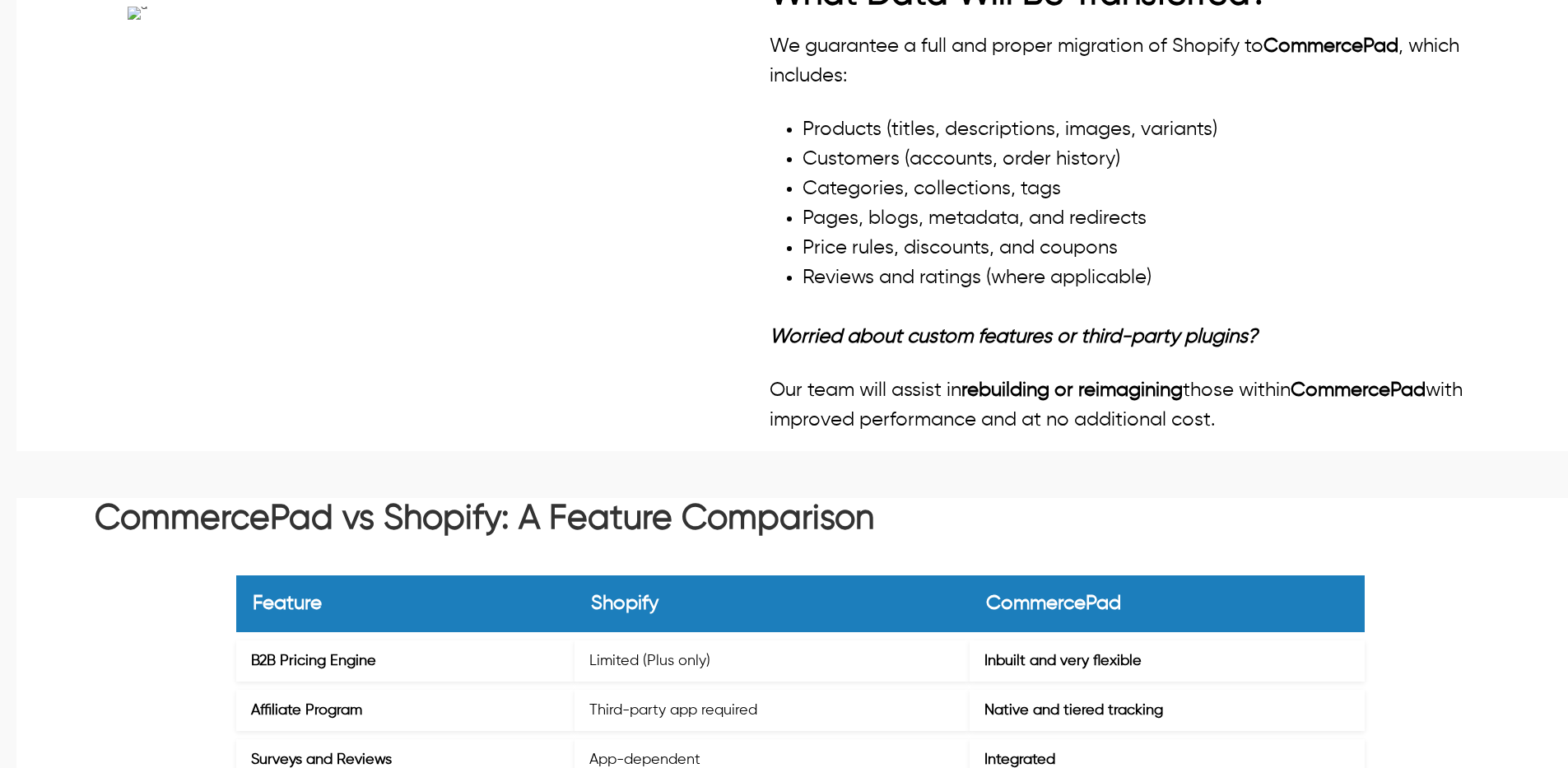
scroll to position [2085, 0]
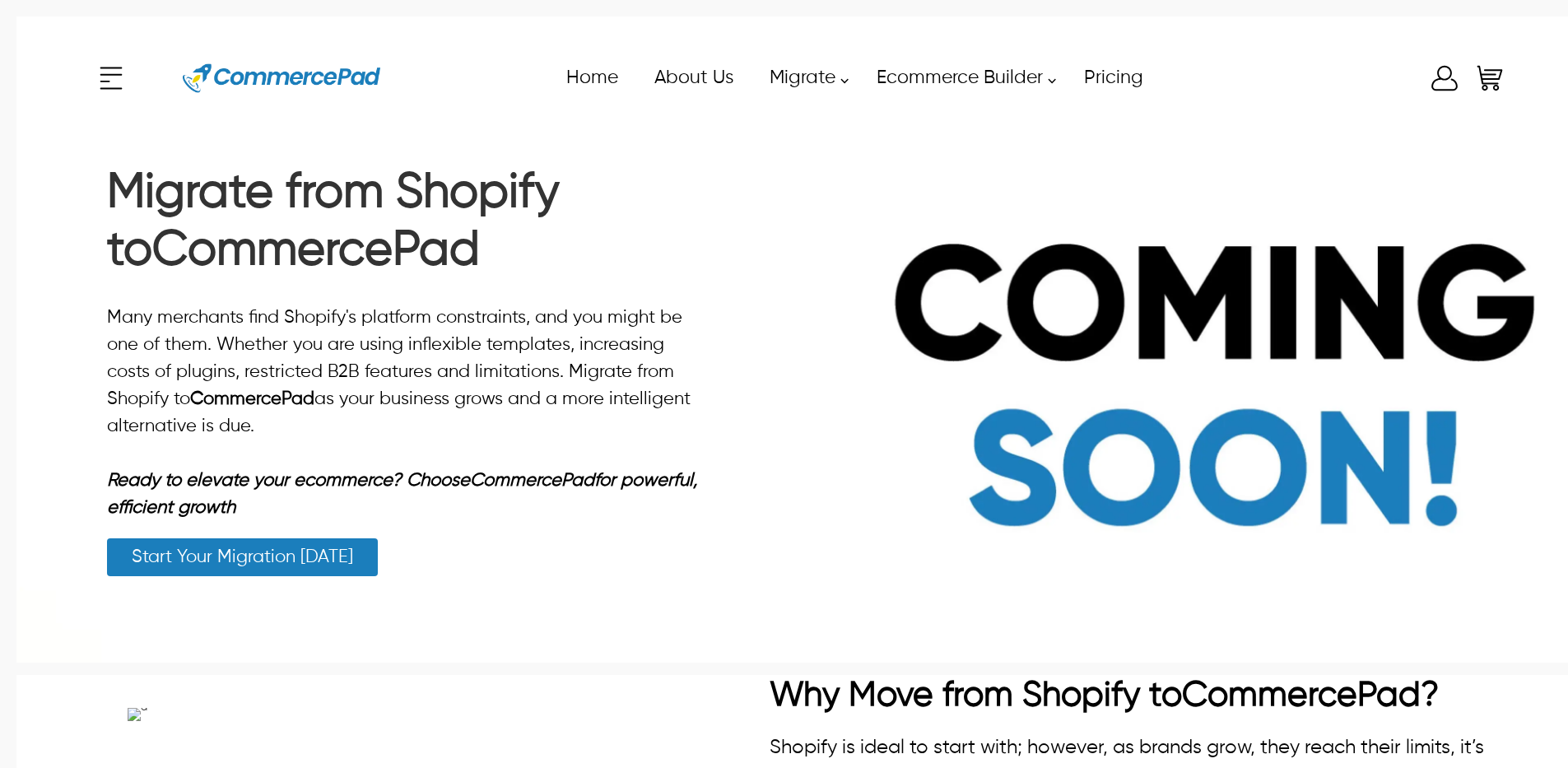
click at [111, 78] on div "x Upgrade eCommerce Builder Partners Pricing About us Contact us Follow us Home…" at bounding box center [800, 78] width 1411 height 74
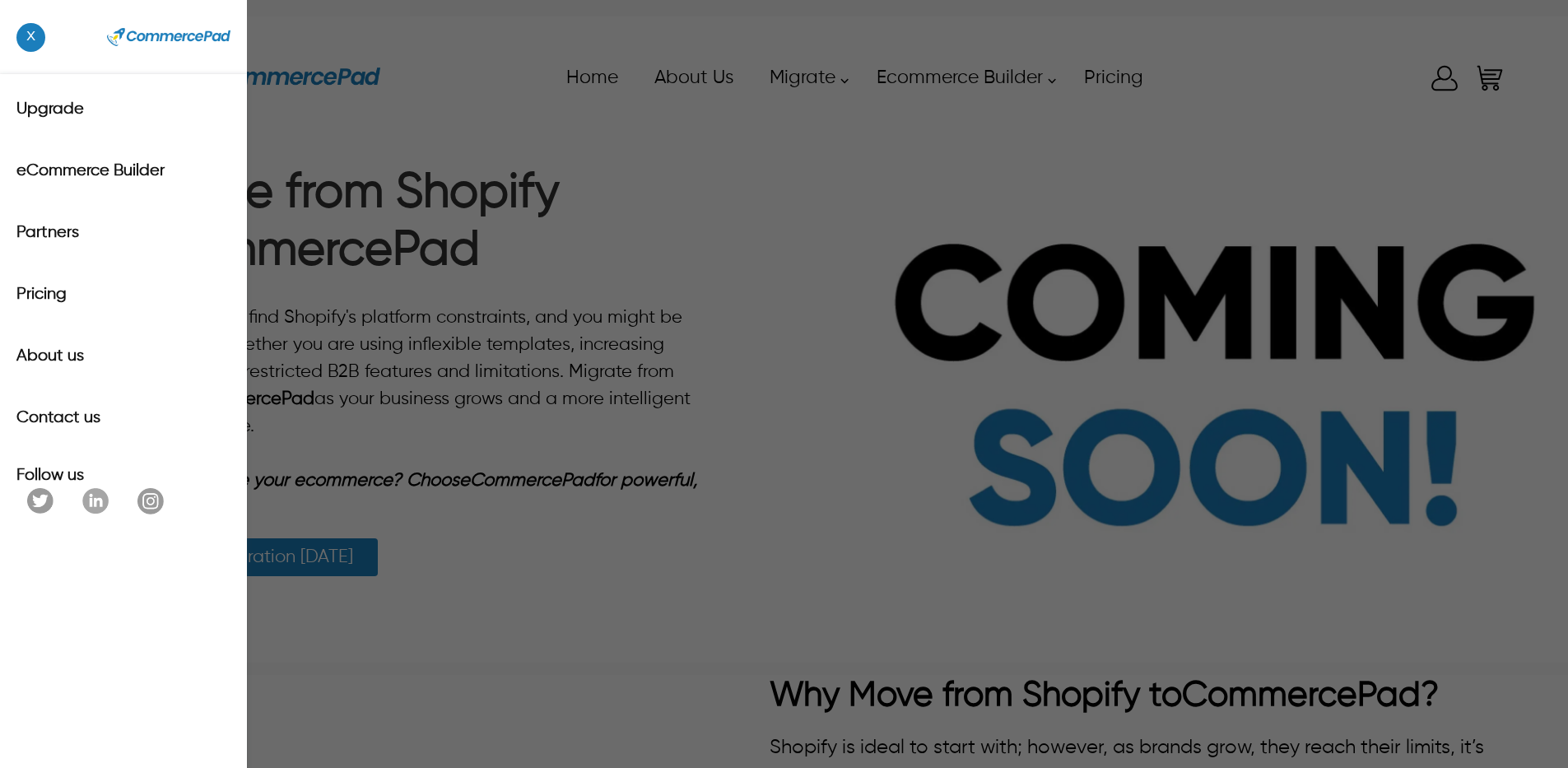
click at [698, 174] on div "x Upgrade eCommerce Builder Partners Pricing About us Contact us Follow us" at bounding box center [784, 384] width 1568 height 768
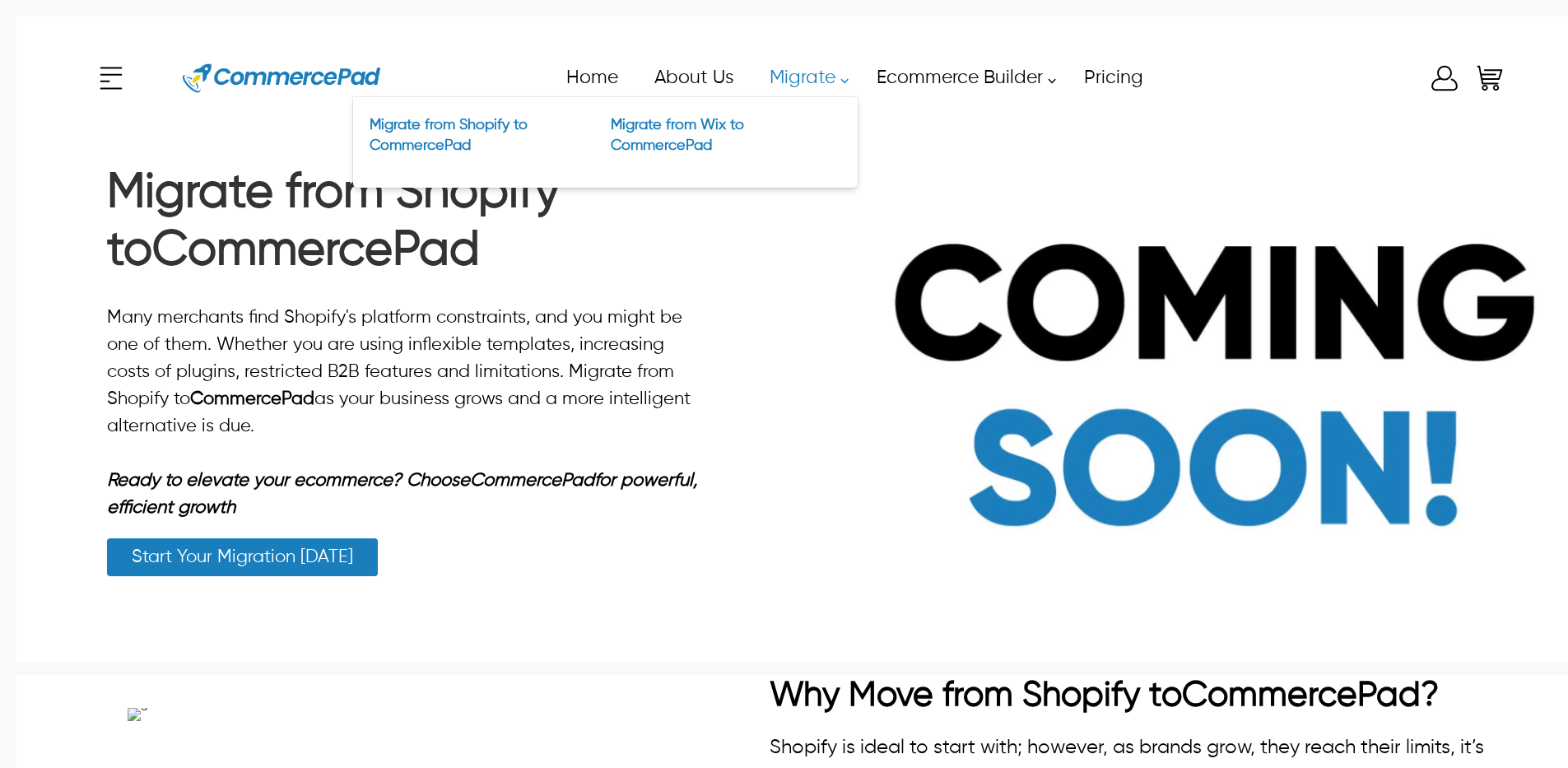
click at [797, 82] on link "Migrate" at bounding box center [804, 77] width 107 height 37
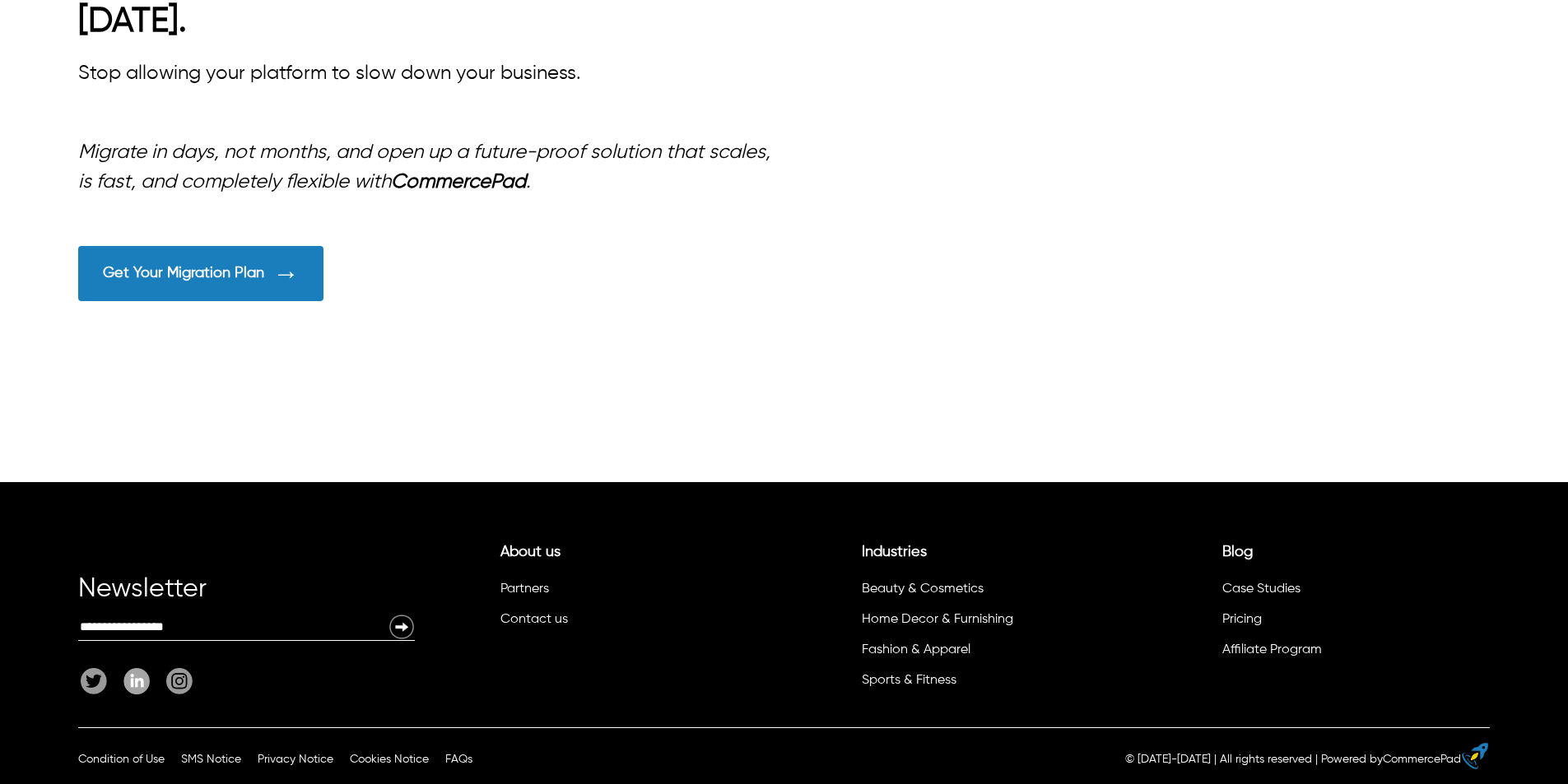
scroll to position [2725, 0]
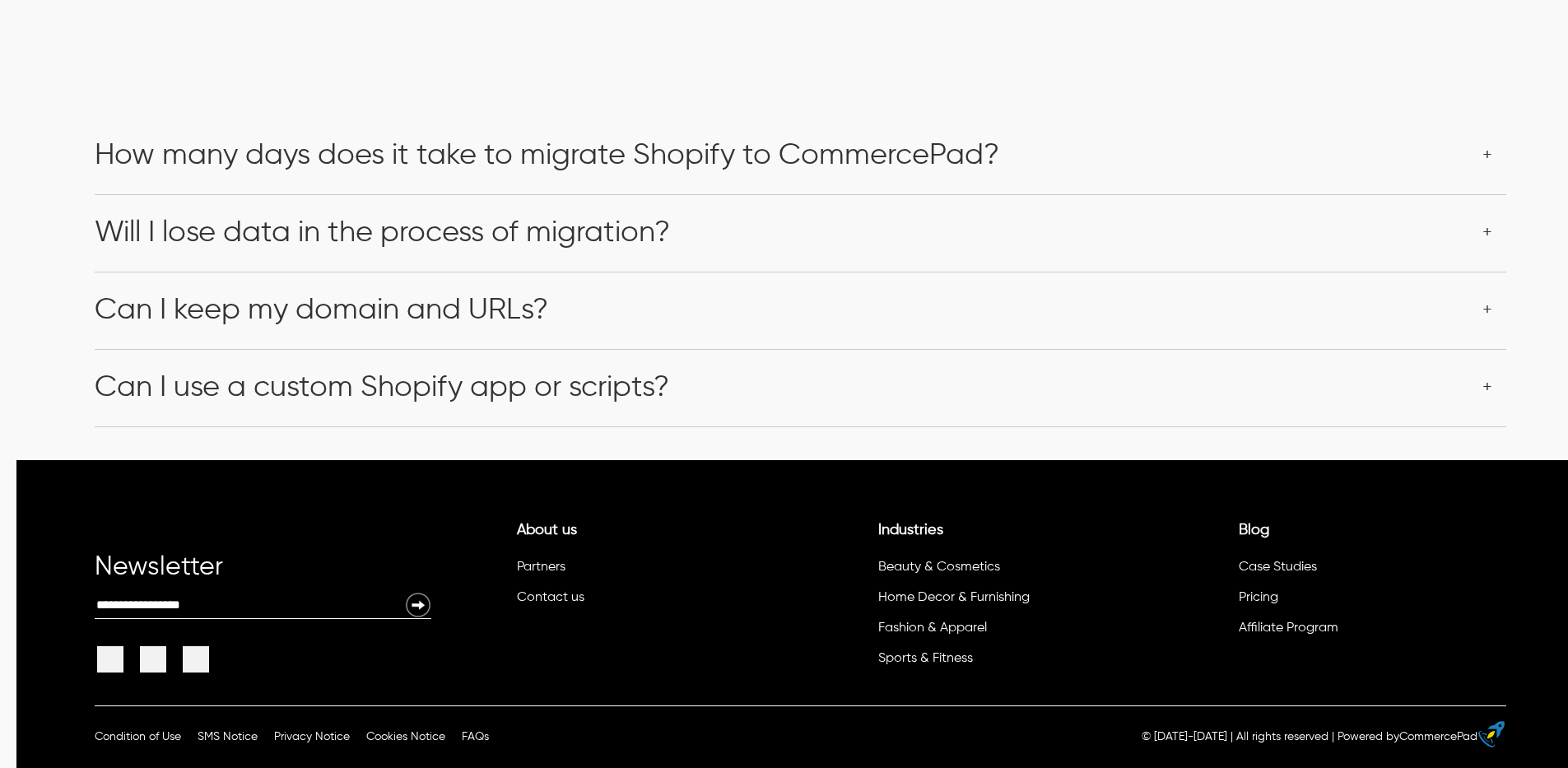
scroll to position [4609, 0]
